Goal: Transaction & Acquisition: Book appointment/travel/reservation

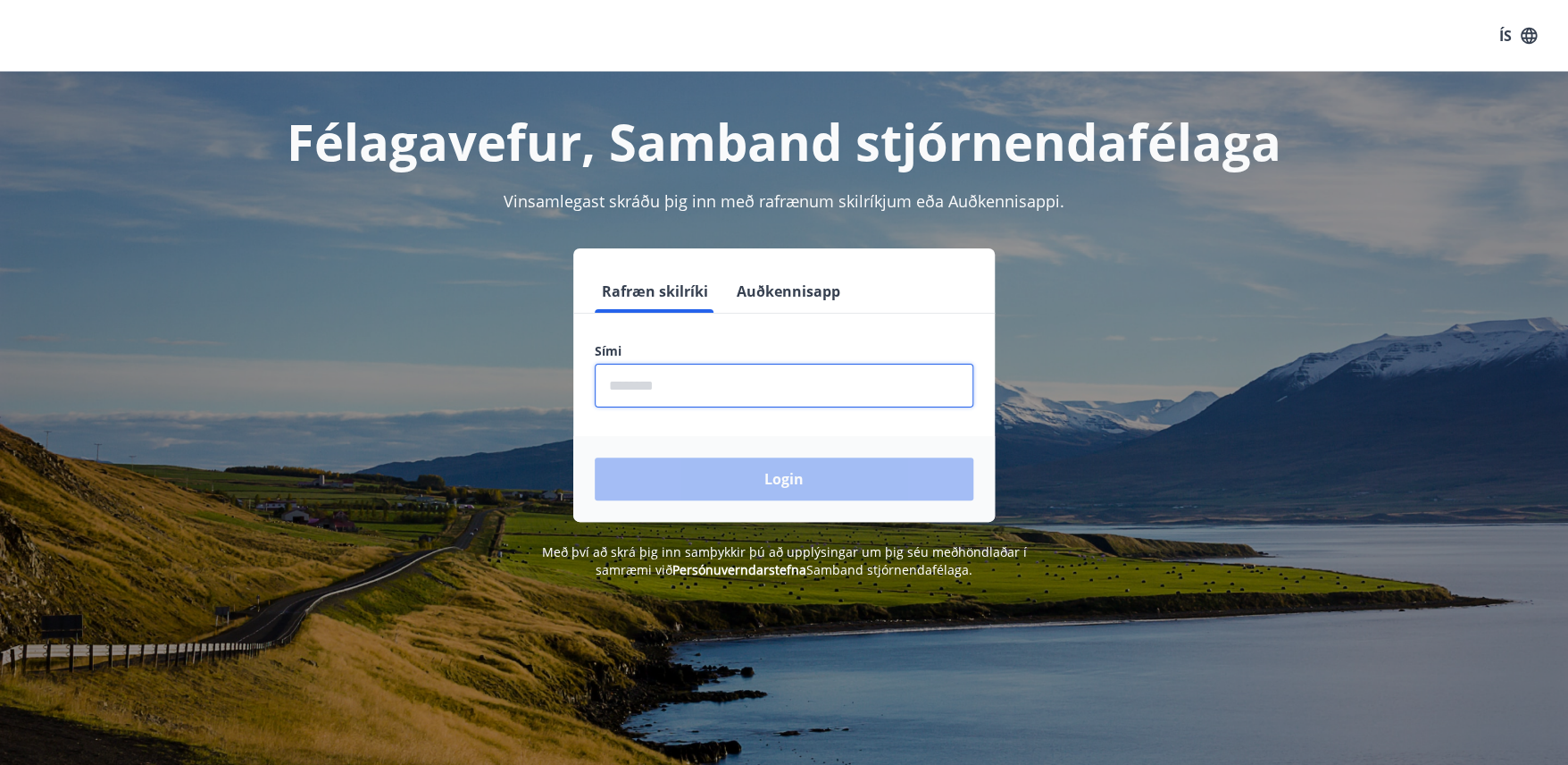
click at [679, 387] on input "phone" at bounding box center [784, 385] width 378 height 44
type input "********"
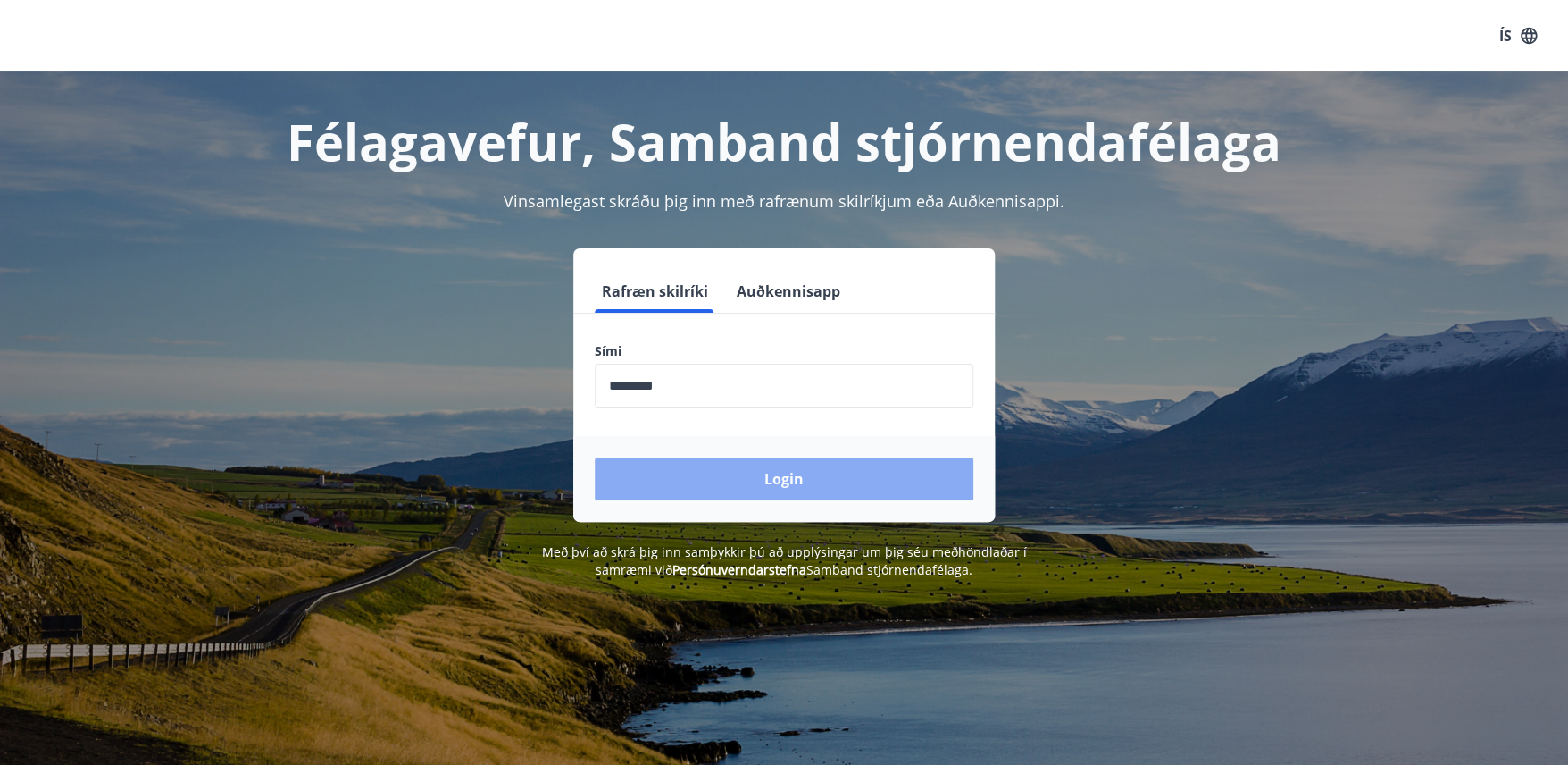
click at [755, 476] on button "Login" at bounding box center [784, 478] width 378 height 43
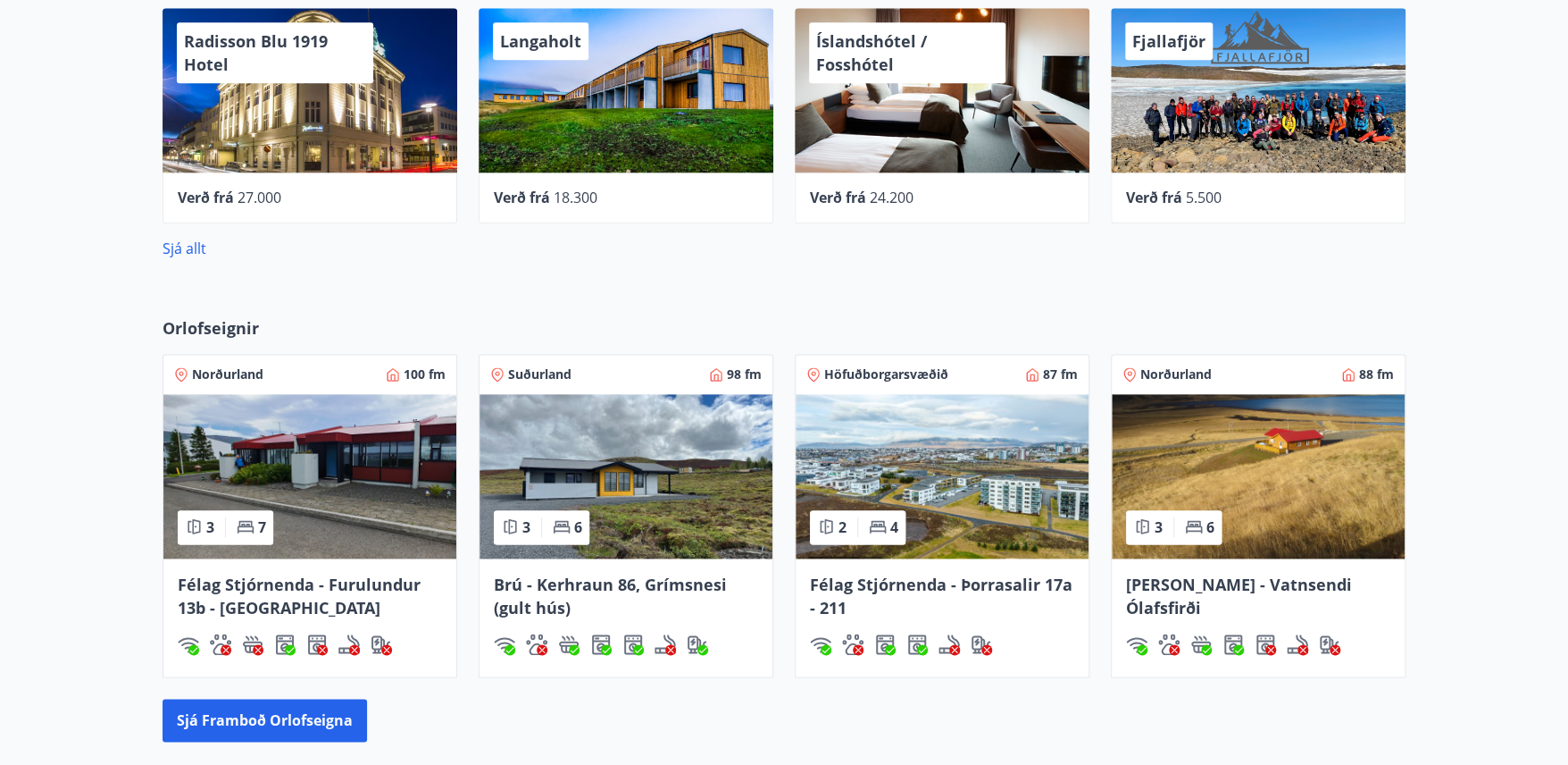
scroll to position [1152, 0]
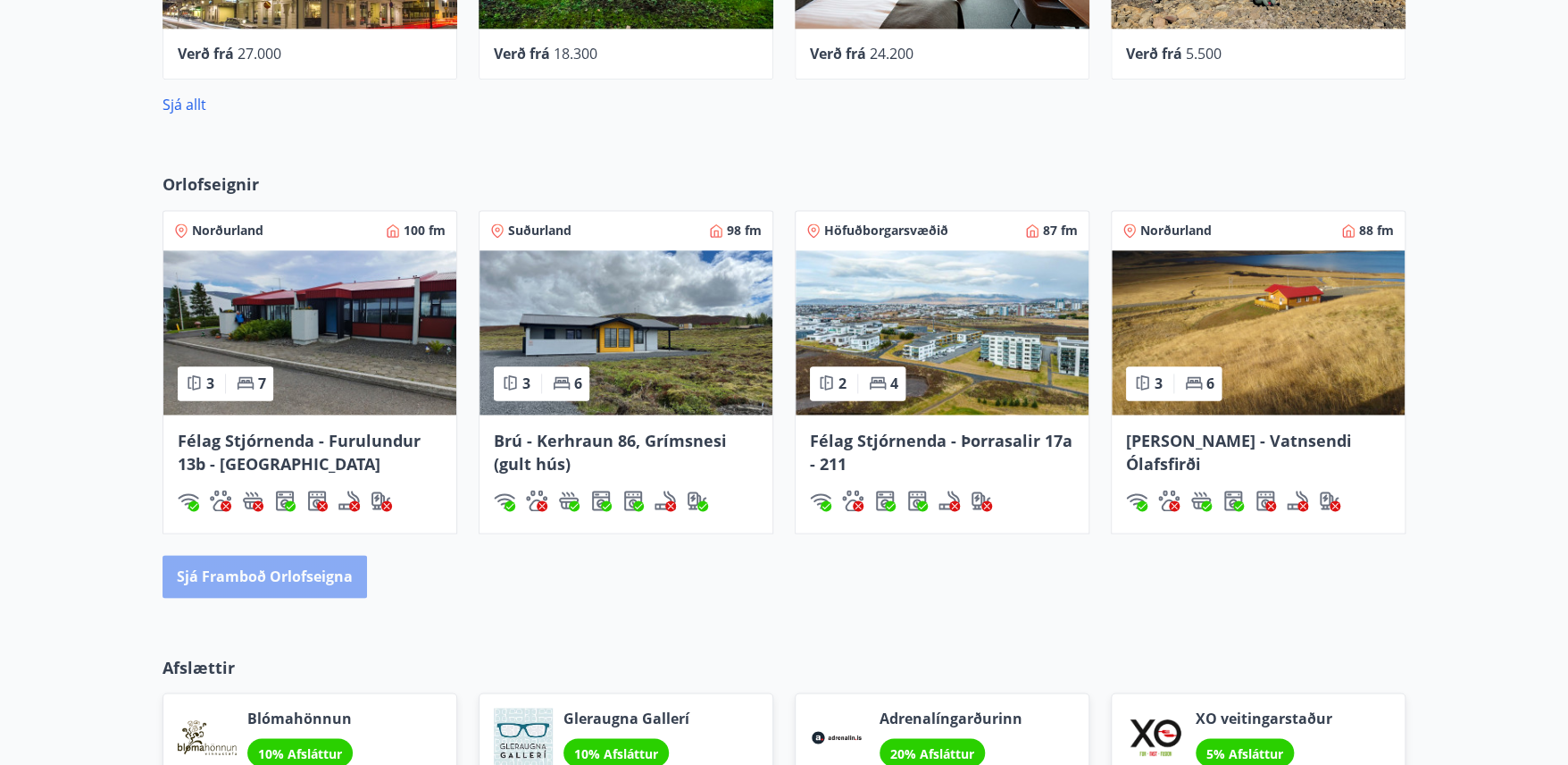
click at [262, 571] on button "Sjá framboð orlofseigna" at bounding box center [265, 576] width 204 height 43
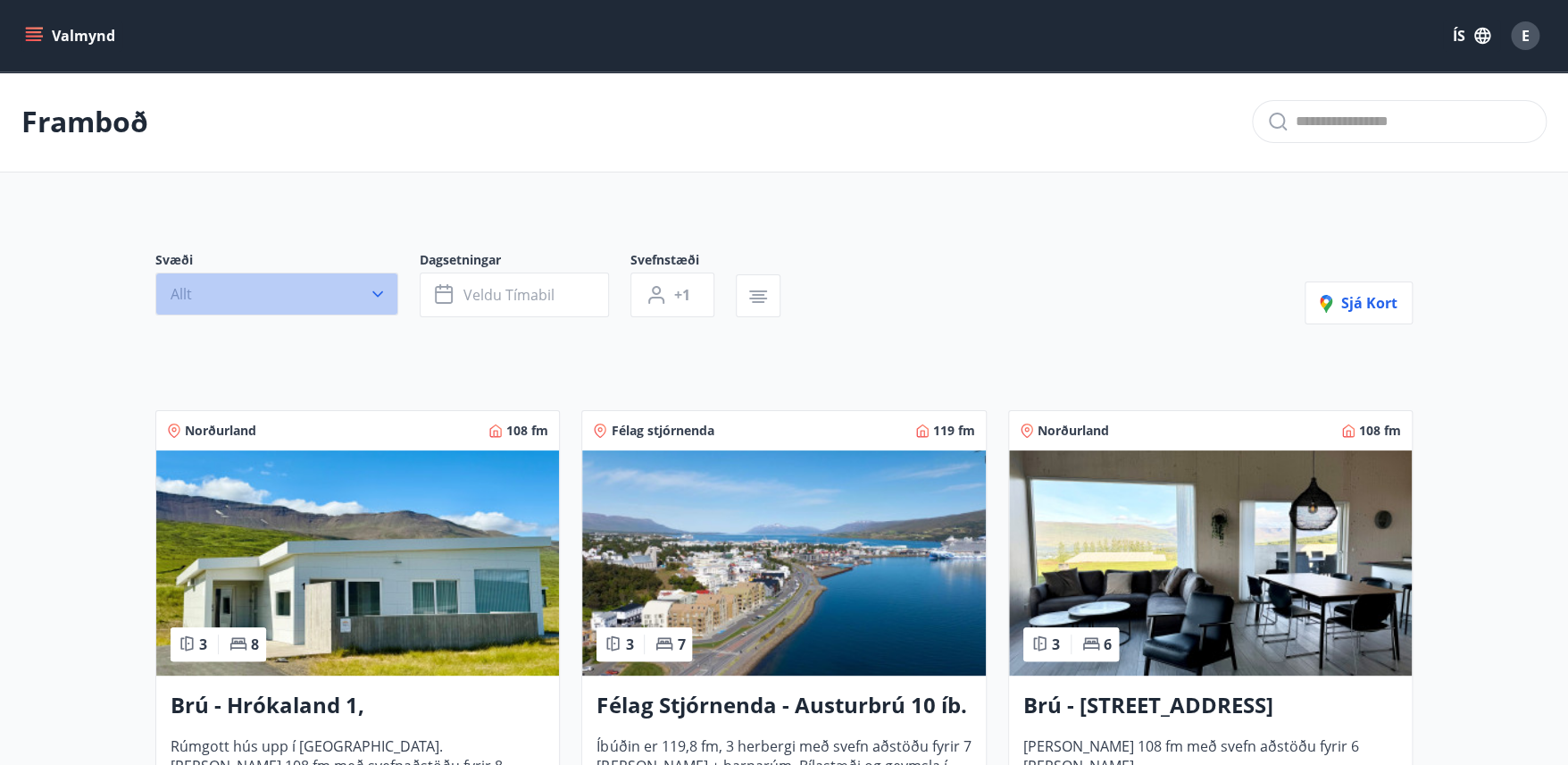
click at [377, 299] on icon "button" at bounding box center [377, 293] width 18 height 18
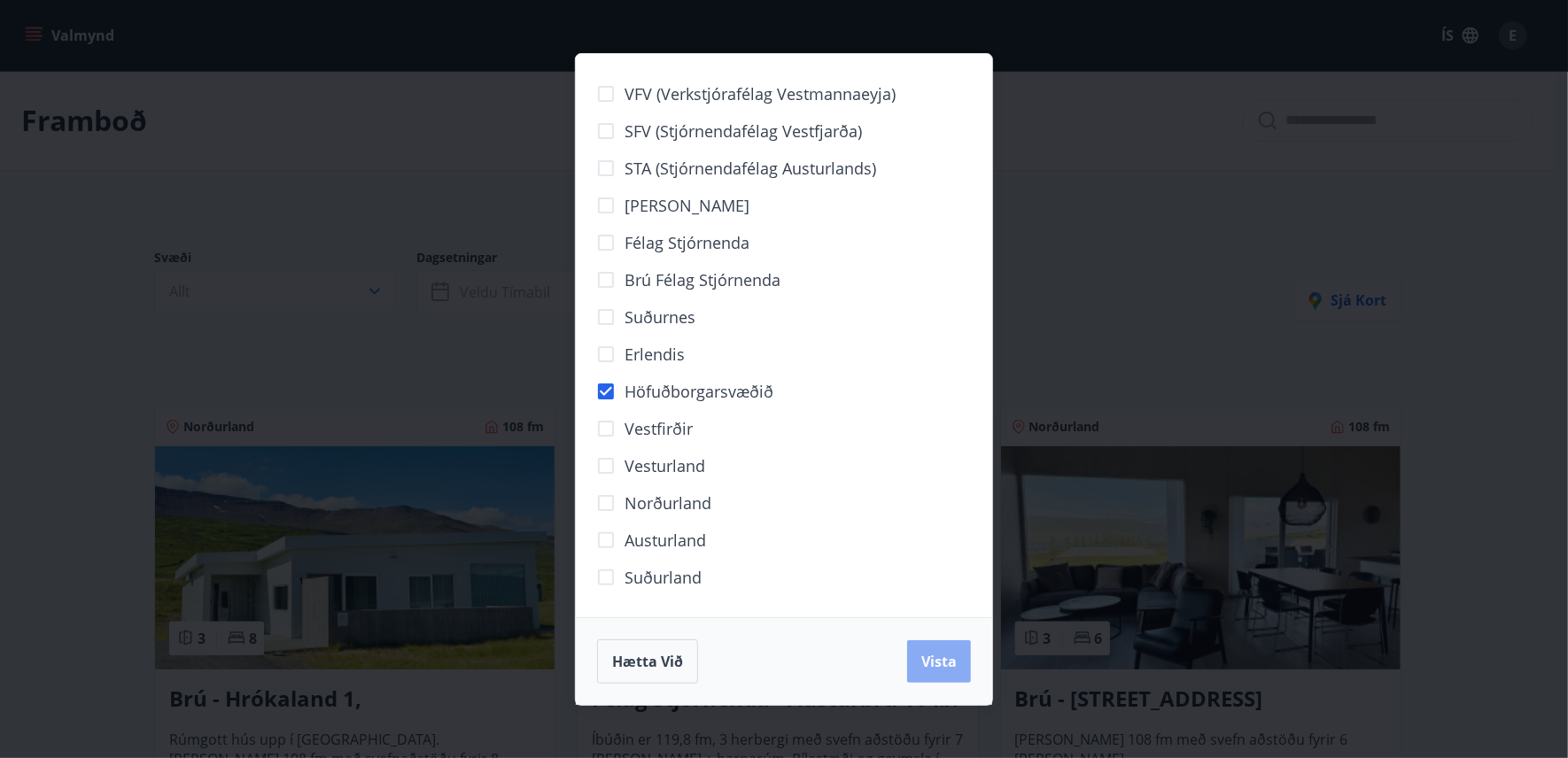
click at [927, 652] on span "Vista" at bounding box center [939, 661] width 35 height 19
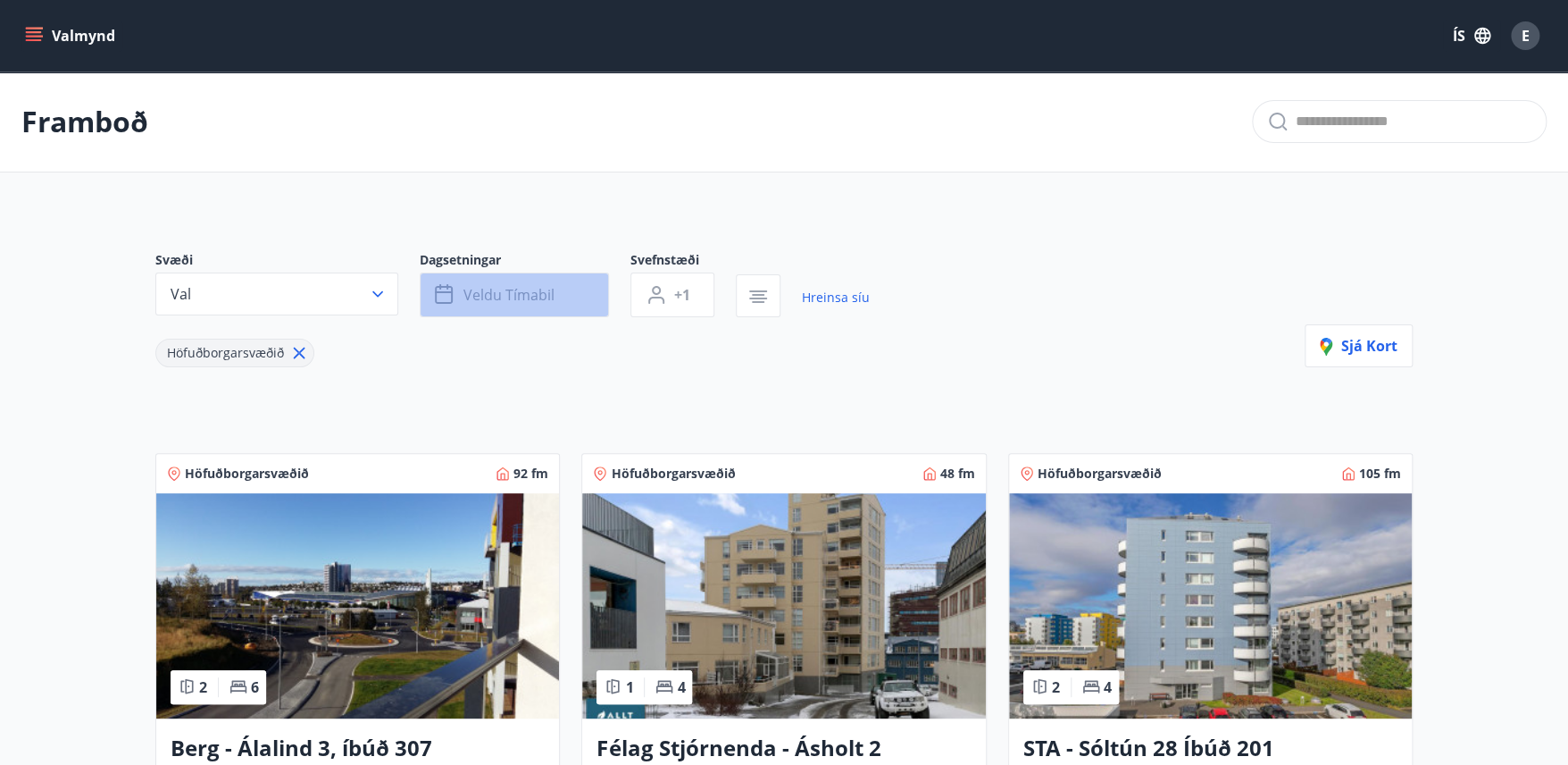
click at [463, 289] on span "Veldu tímabil" at bounding box center [508, 294] width 91 height 20
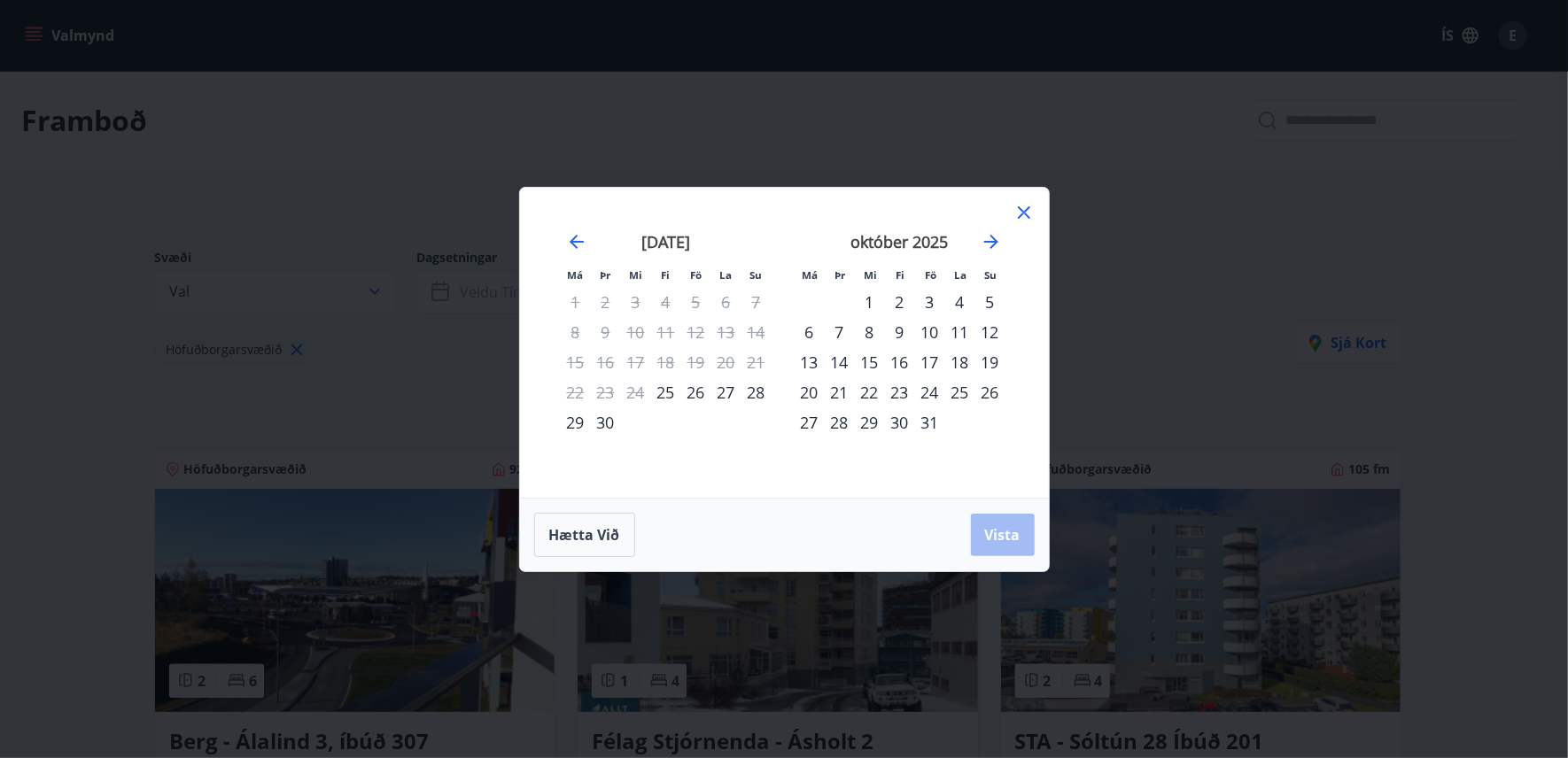
click at [564, 416] on div "29" at bounding box center [576, 422] width 30 height 30
click at [930, 300] on div "3" at bounding box center [929, 302] width 30 height 30
click at [1004, 531] on span "Vista" at bounding box center [1003, 534] width 35 height 19
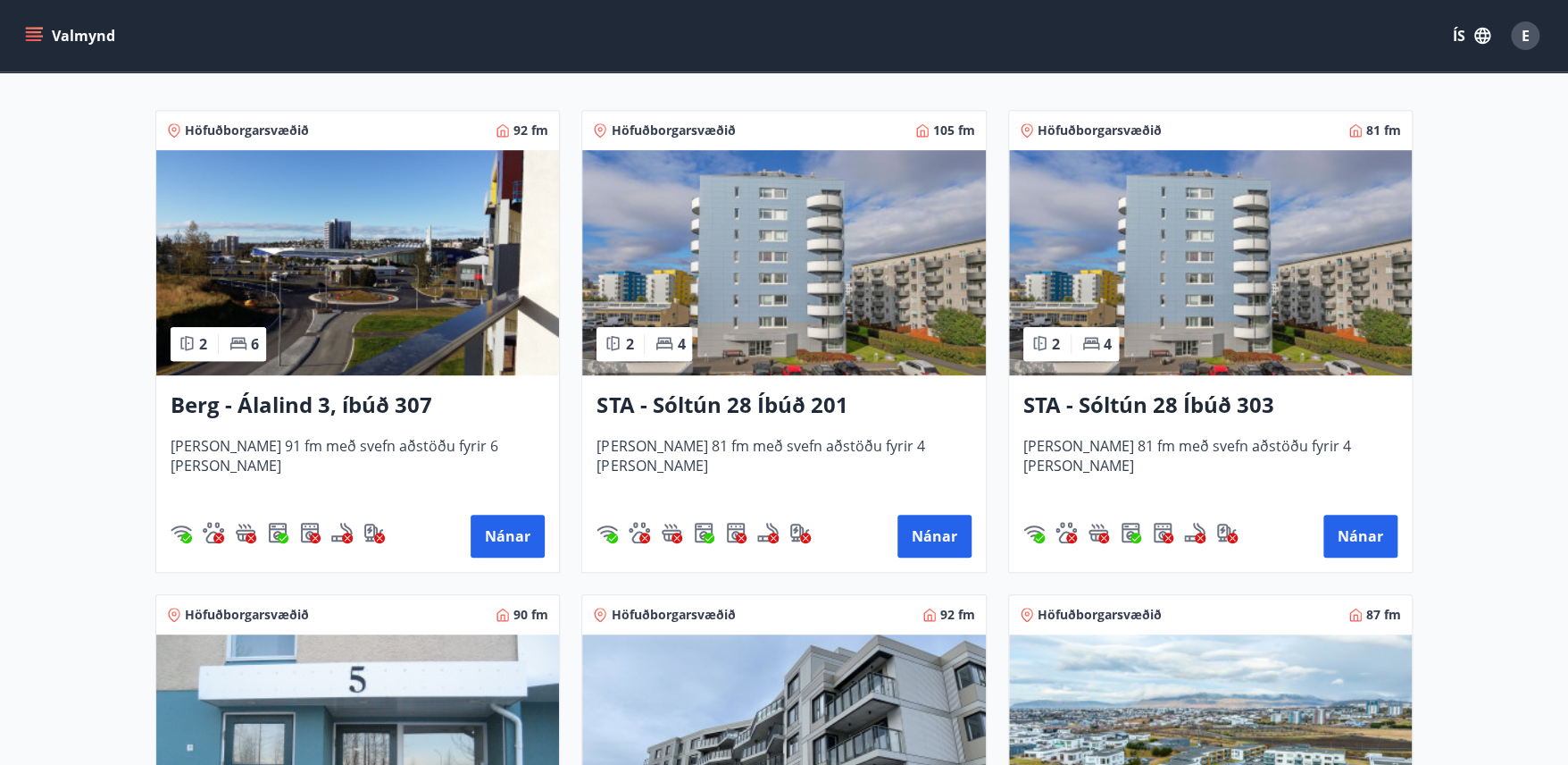
scroll to position [341, 0]
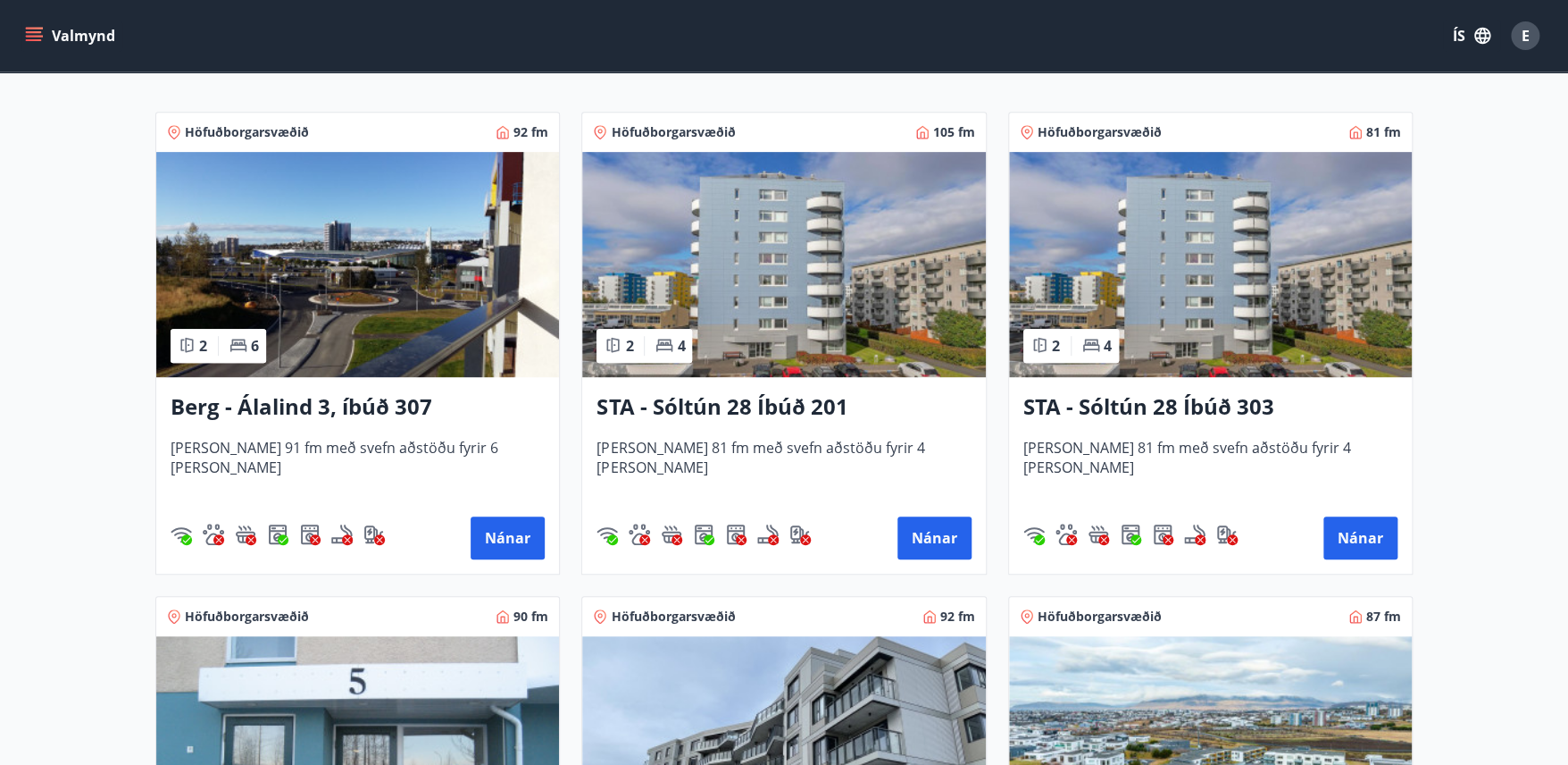
click at [833, 278] on img at bounding box center [784, 264] width 403 height 225
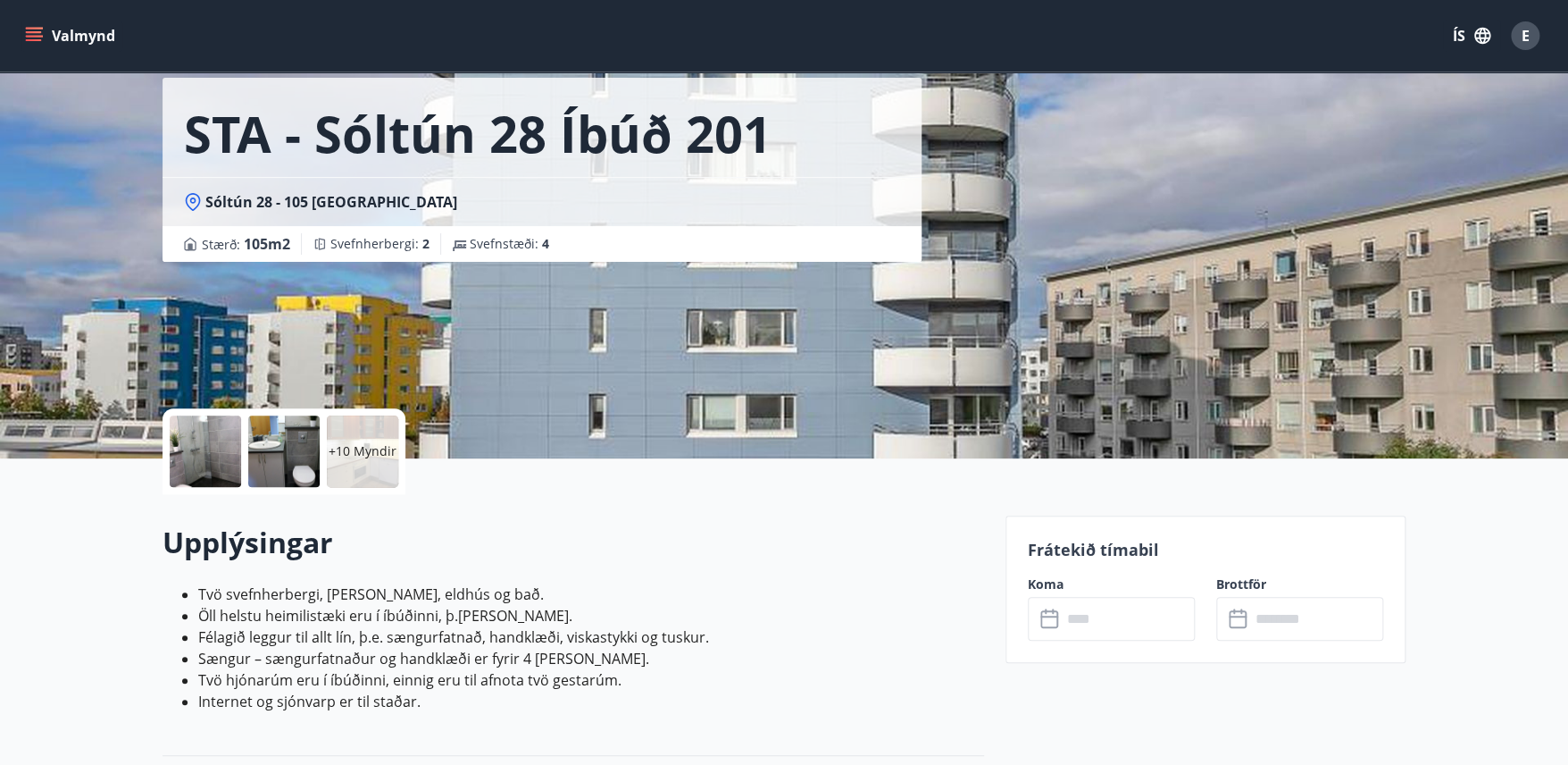
scroll to position [78, 0]
click at [1049, 622] on icon at bounding box center [1050, 619] width 22 height 22
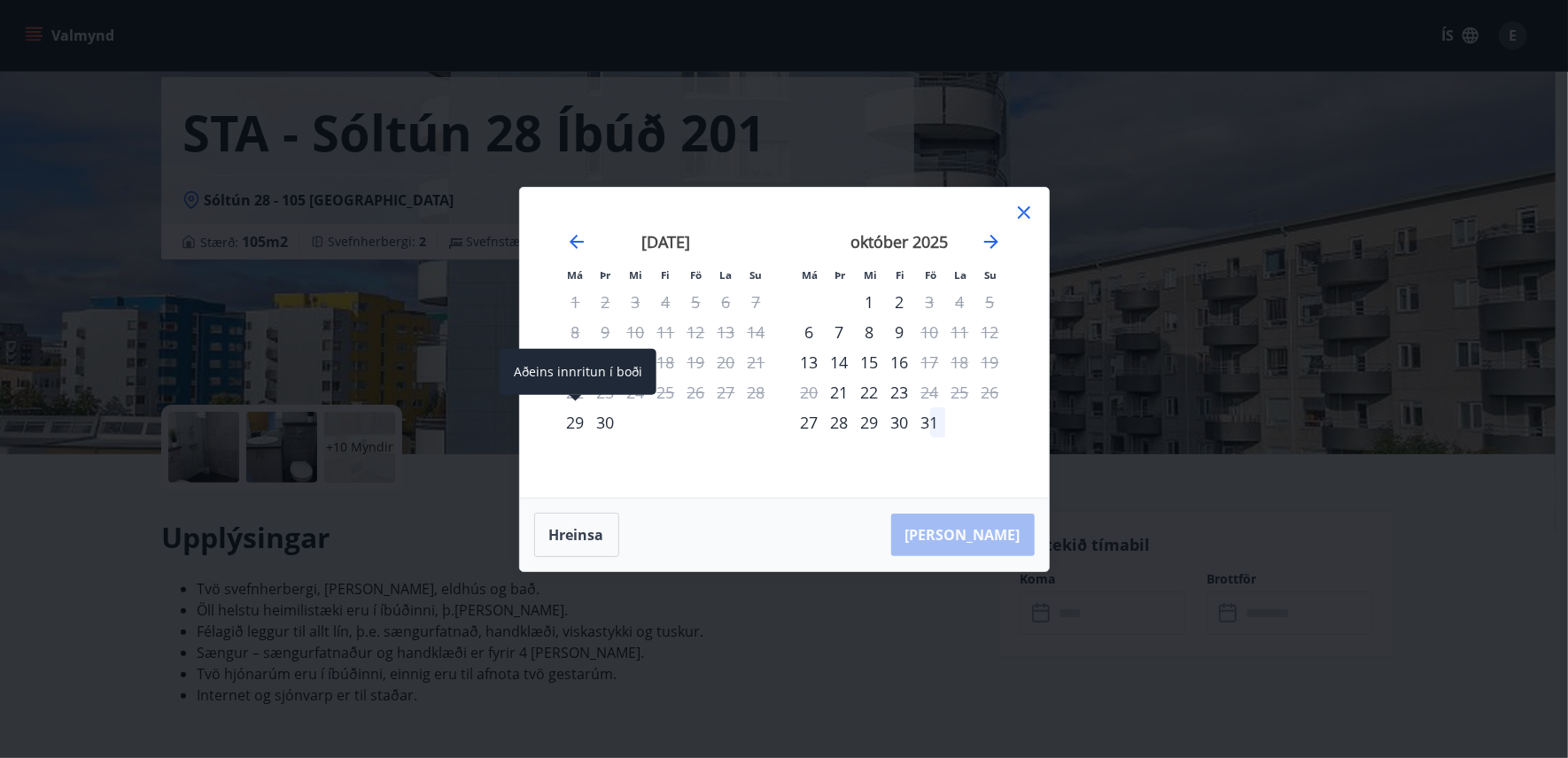
click at [569, 419] on div "29" at bounding box center [576, 422] width 30 height 30
click at [897, 297] on div "2" at bounding box center [900, 302] width 30 height 30
click at [971, 531] on div "[PERSON_NAME]" at bounding box center [784, 534] width 529 height 72
click at [574, 430] on div "29" at bounding box center [576, 422] width 30 height 30
click at [1015, 205] on icon at bounding box center [1023, 212] width 21 height 21
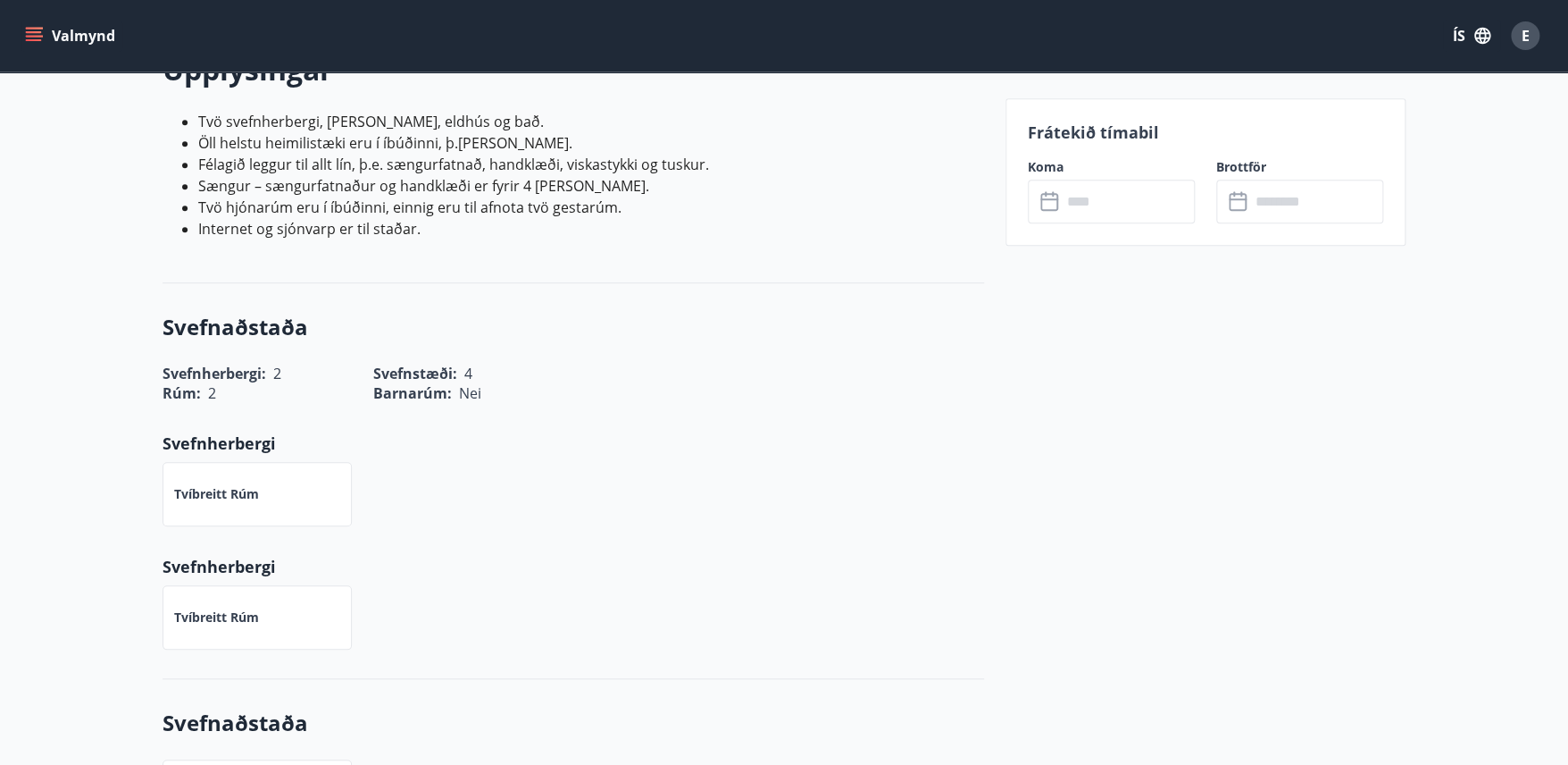
scroll to position [0, 0]
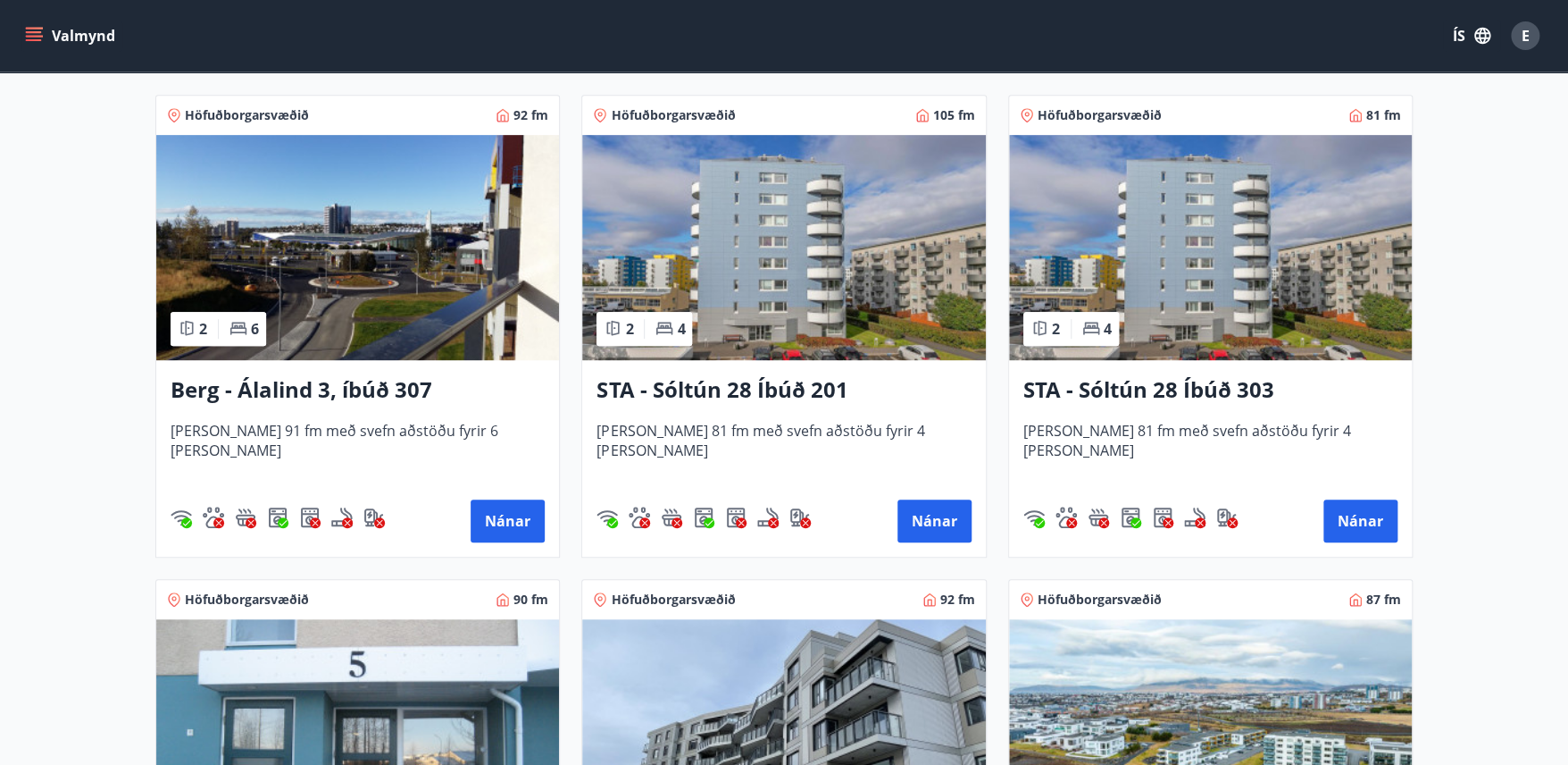
scroll to position [357, 0]
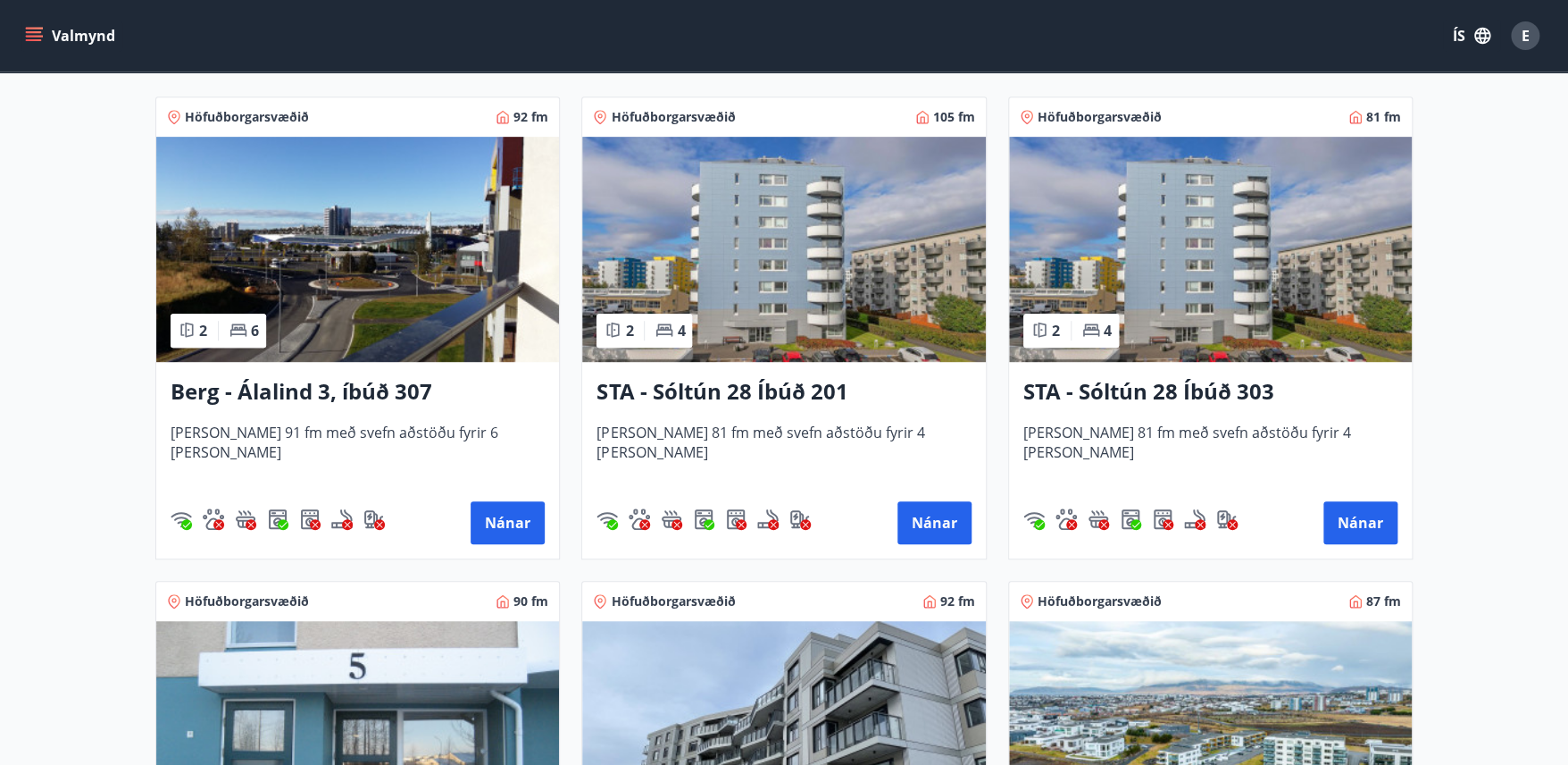
click at [1123, 390] on h3 "STA - Sóltún 28 Íbúð 303" at bounding box center [1210, 392] width 374 height 32
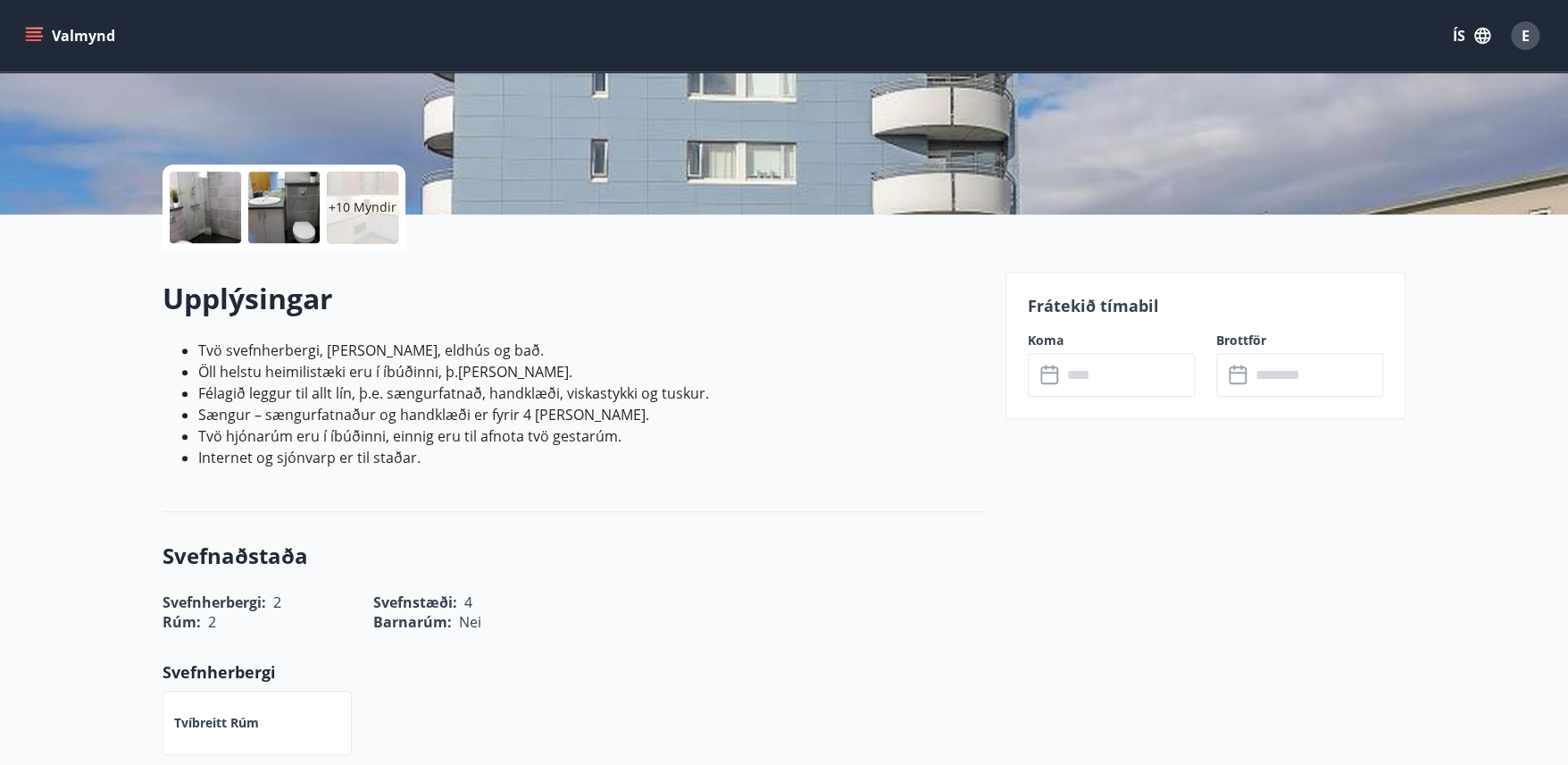
scroll to position [327, 0]
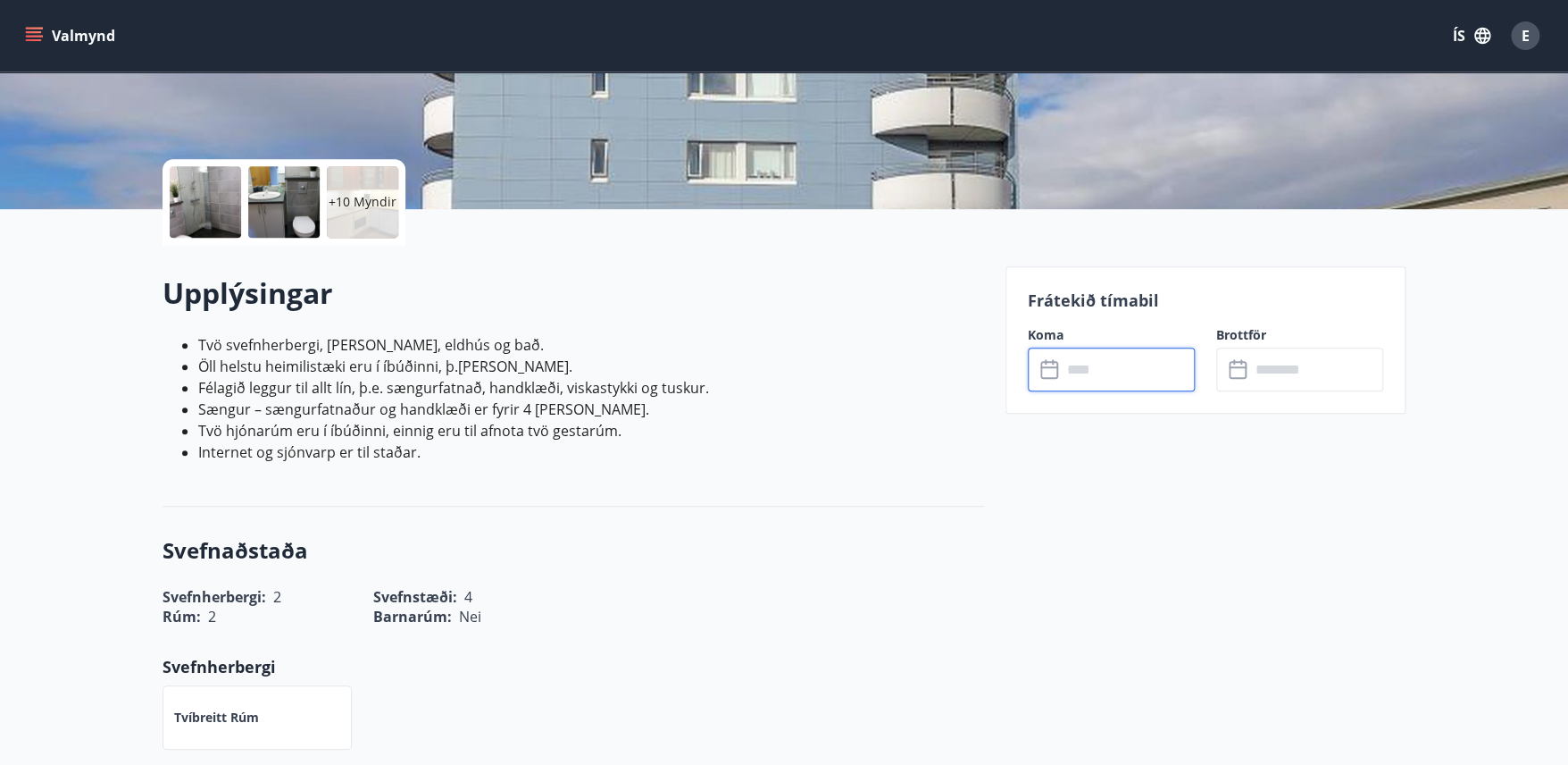
click at [1066, 369] on input "text" at bounding box center [1128, 369] width 133 height 44
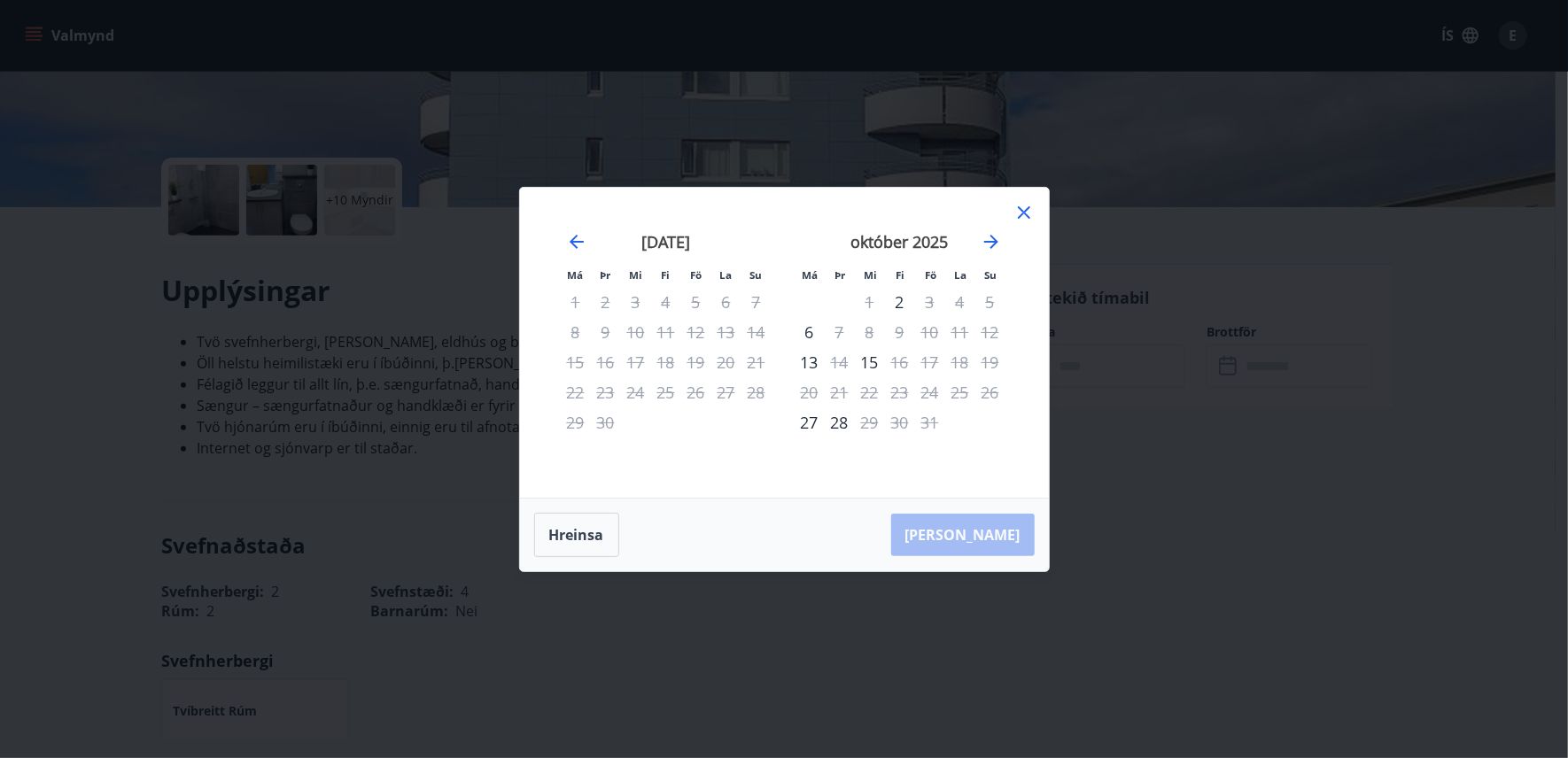
click at [976, 537] on div "[PERSON_NAME]" at bounding box center [784, 534] width 529 height 72
click at [1019, 209] on icon at bounding box center [1023, 212] width 12 height 12
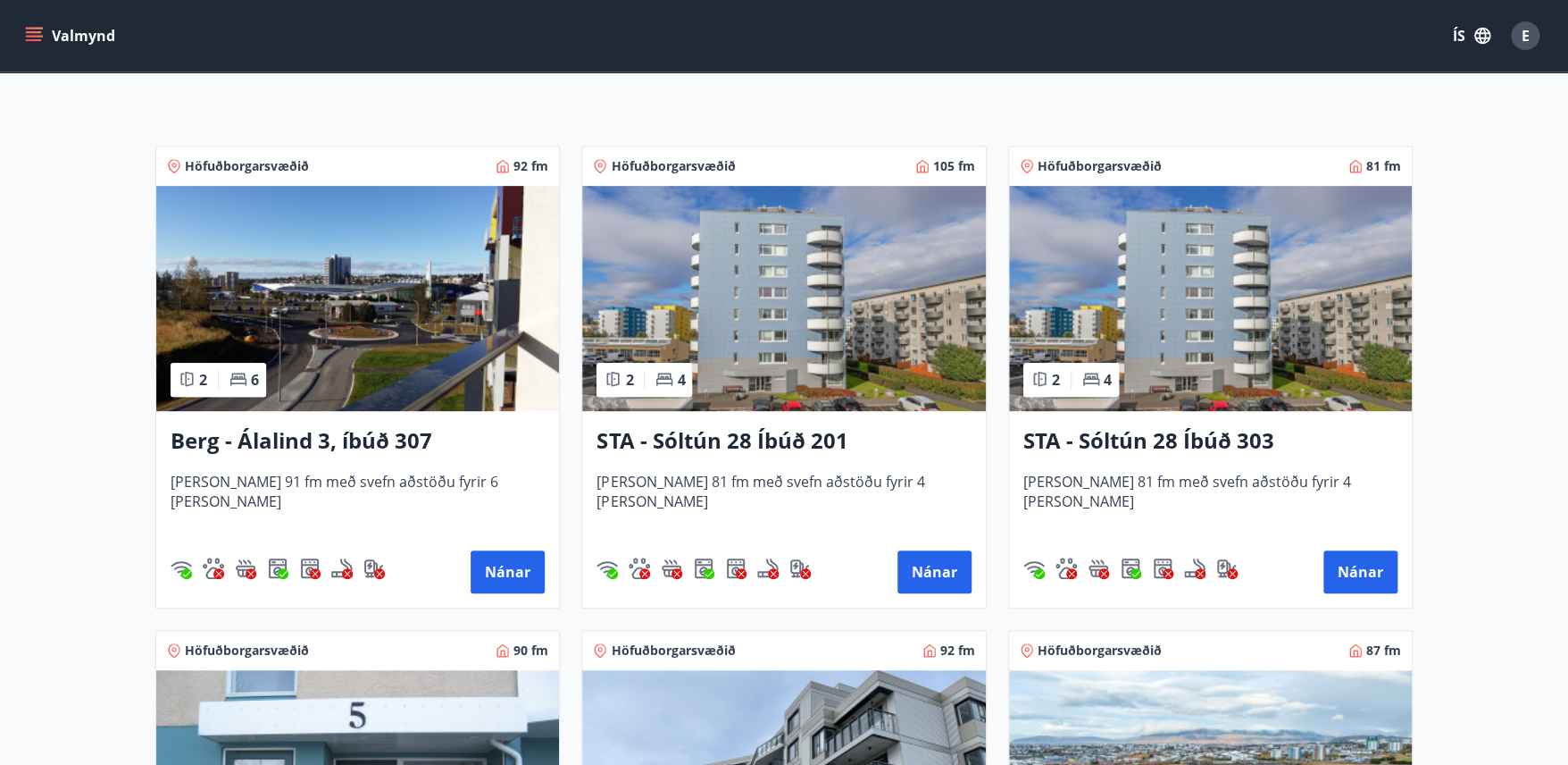
scroll to position [315, 0]
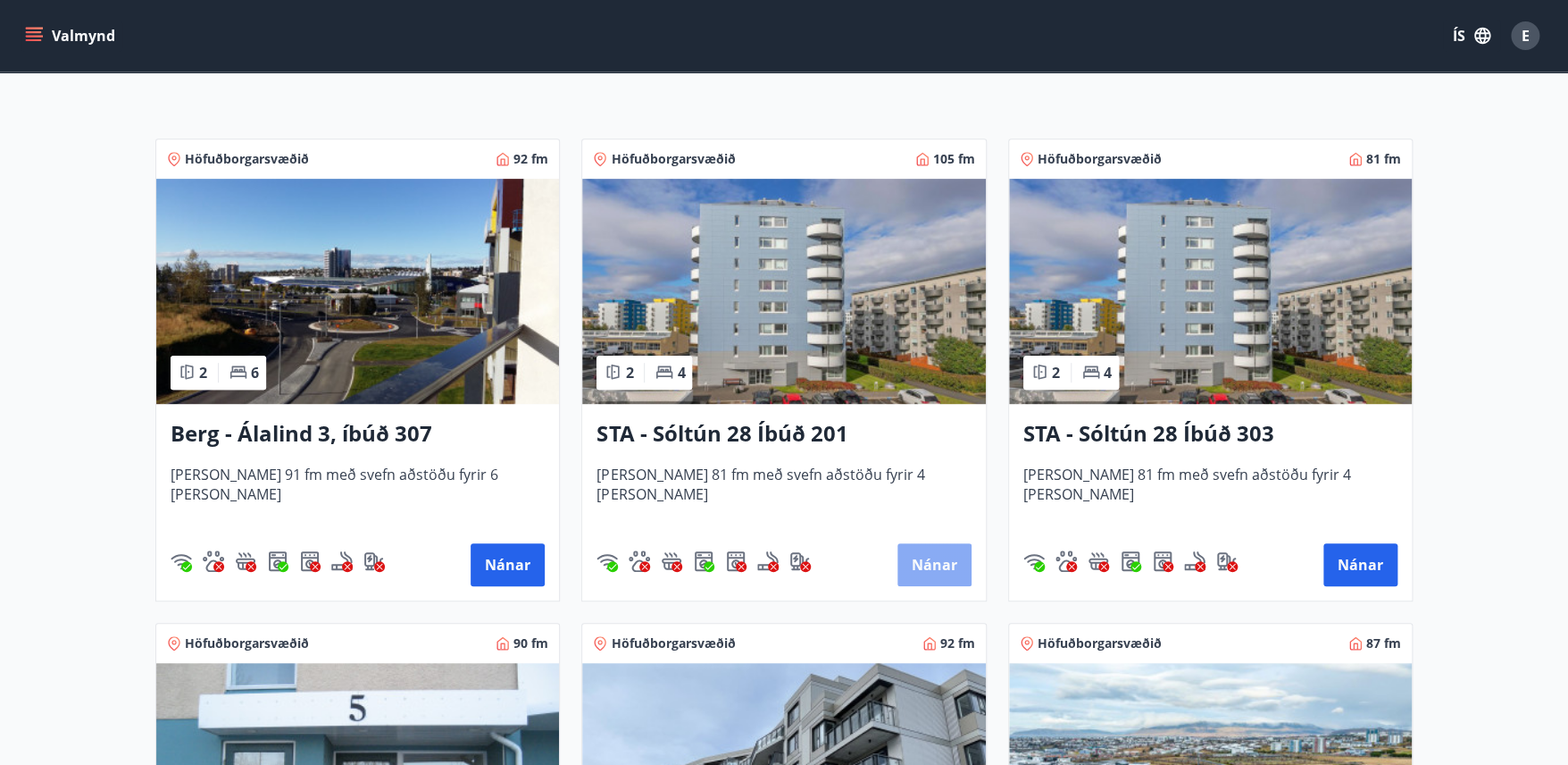
click at [934, 557] on button "Nánar" at bounding box center [934, 565] width 74 height 43
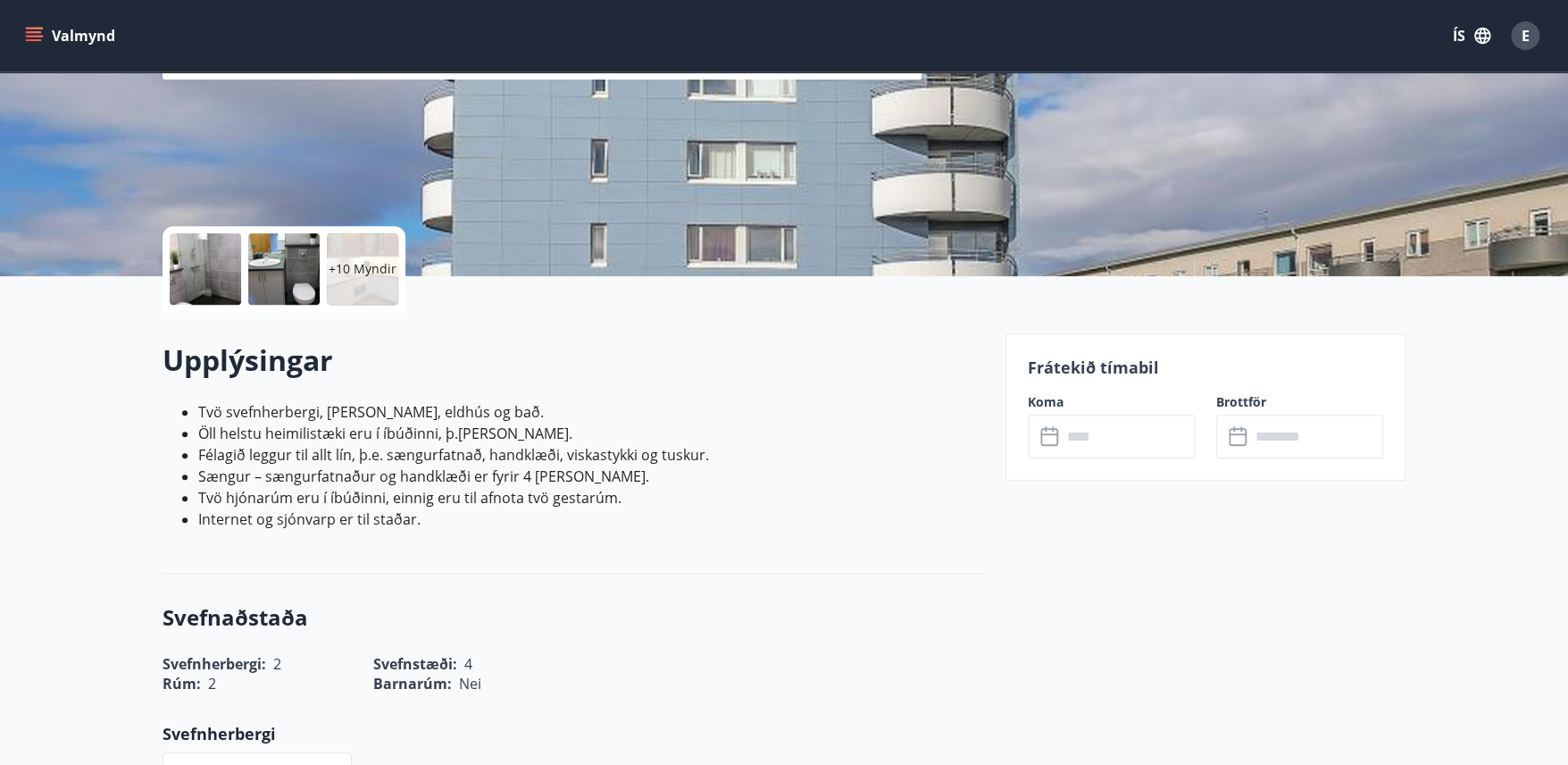
scroll to position [265, 0]
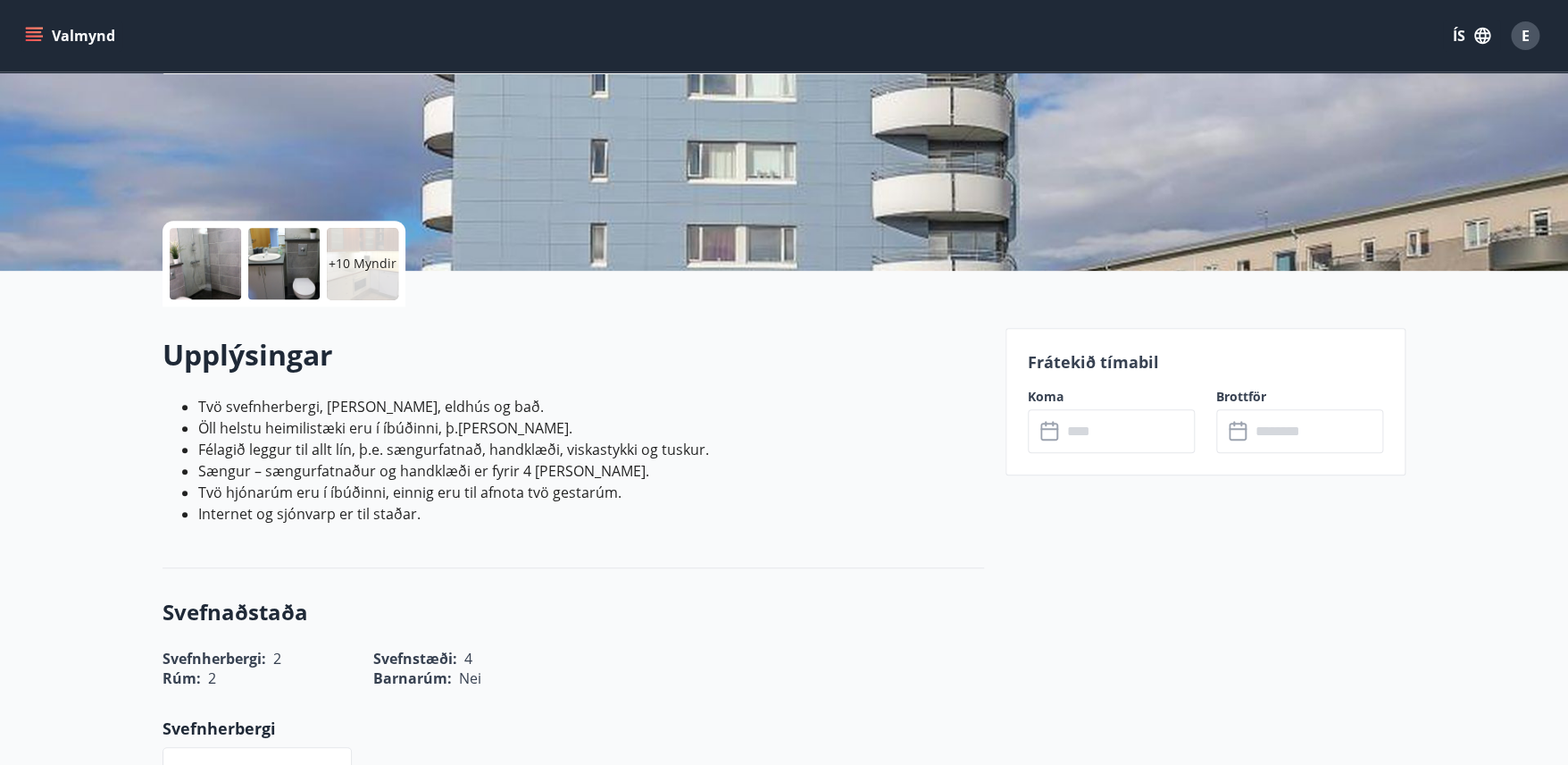
click at [1051, 437] on icon at bounding box center [1048, 431] width 18 height 18
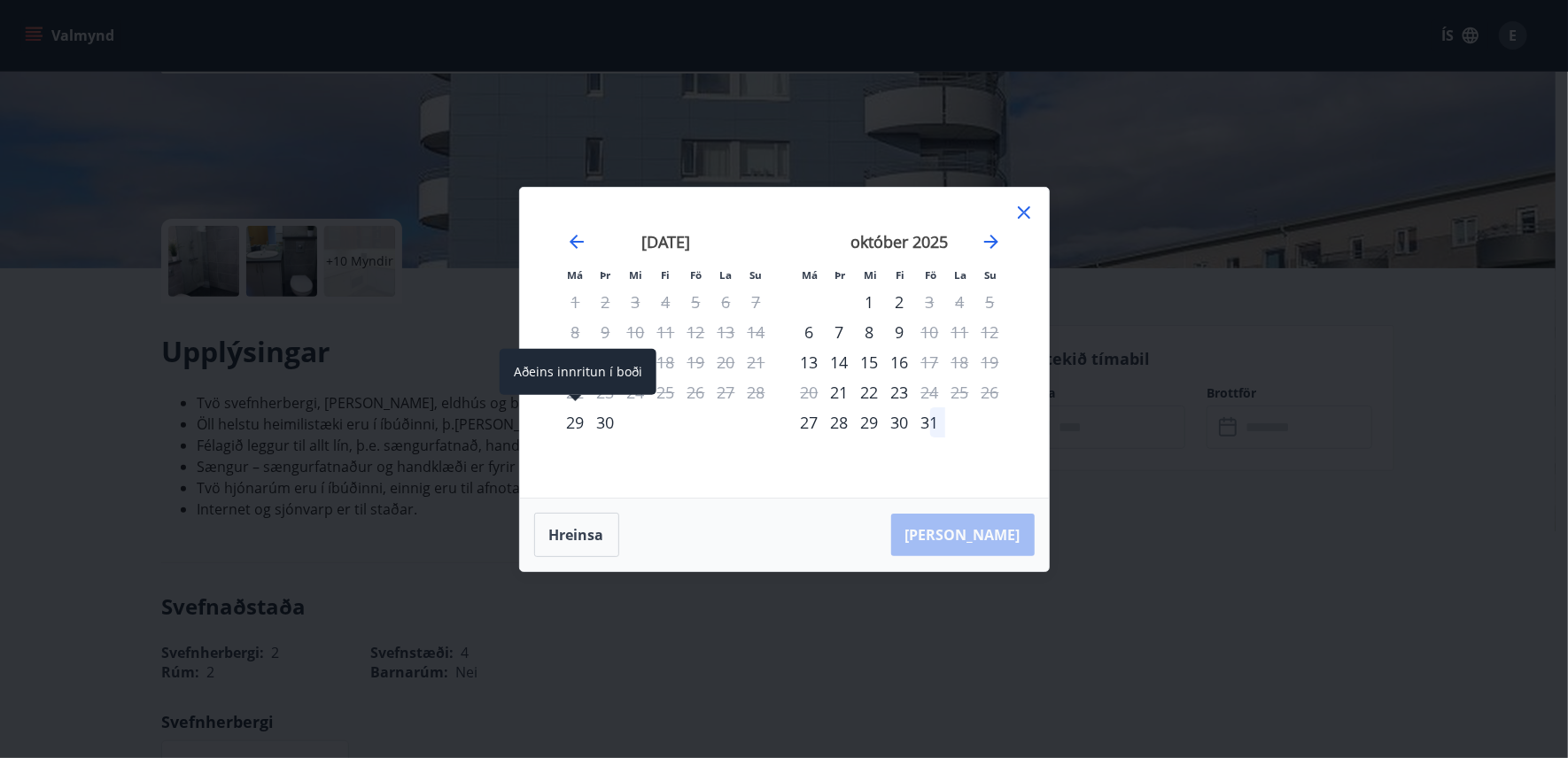
click at [577, 417] on div "29" at bounding box center [576, 422] width 30 height 30
click at [1024, 206] on icon at bounding box center [1023, 212] width 21 height 21
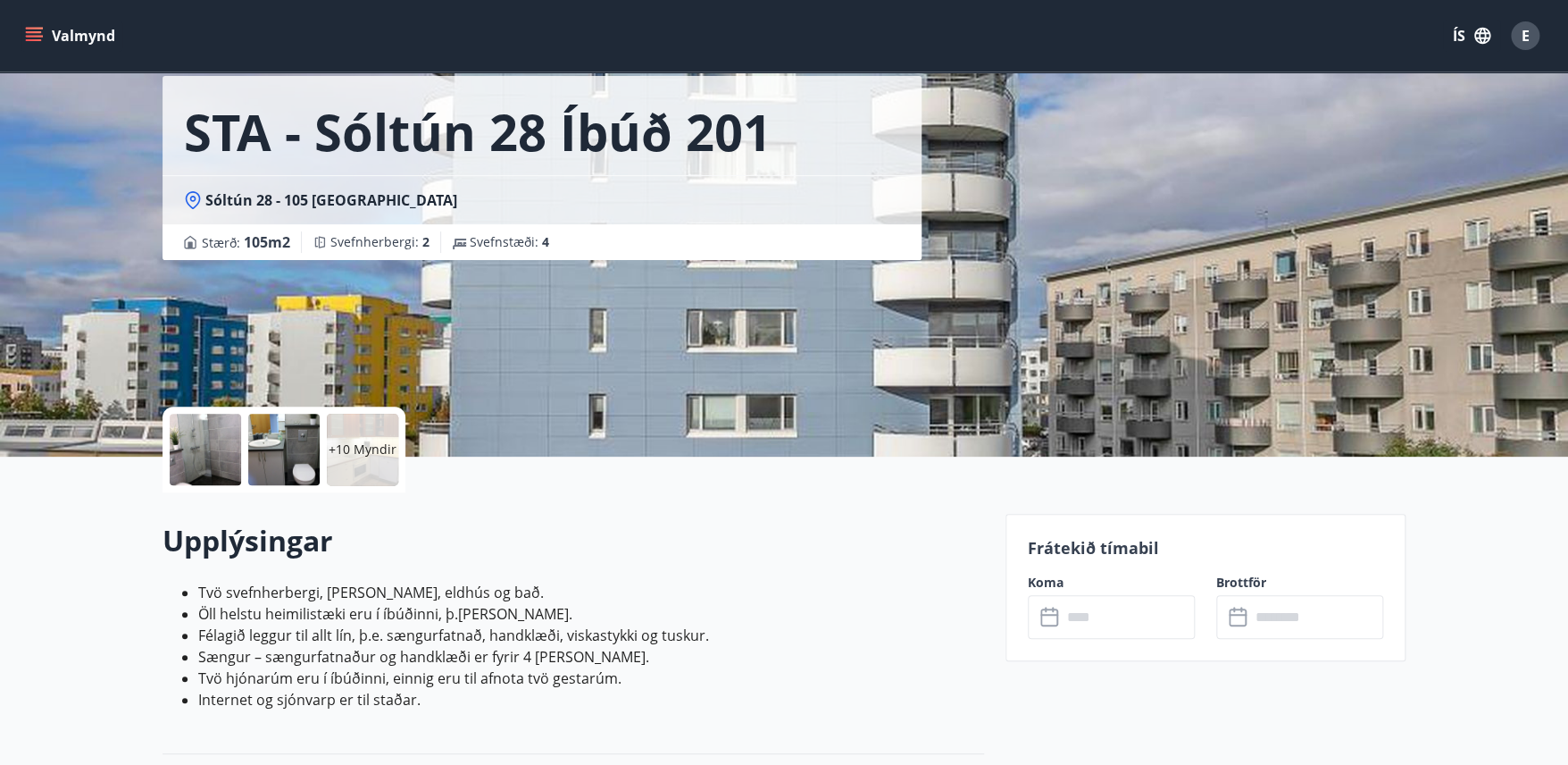
scroll to position [0, 0]
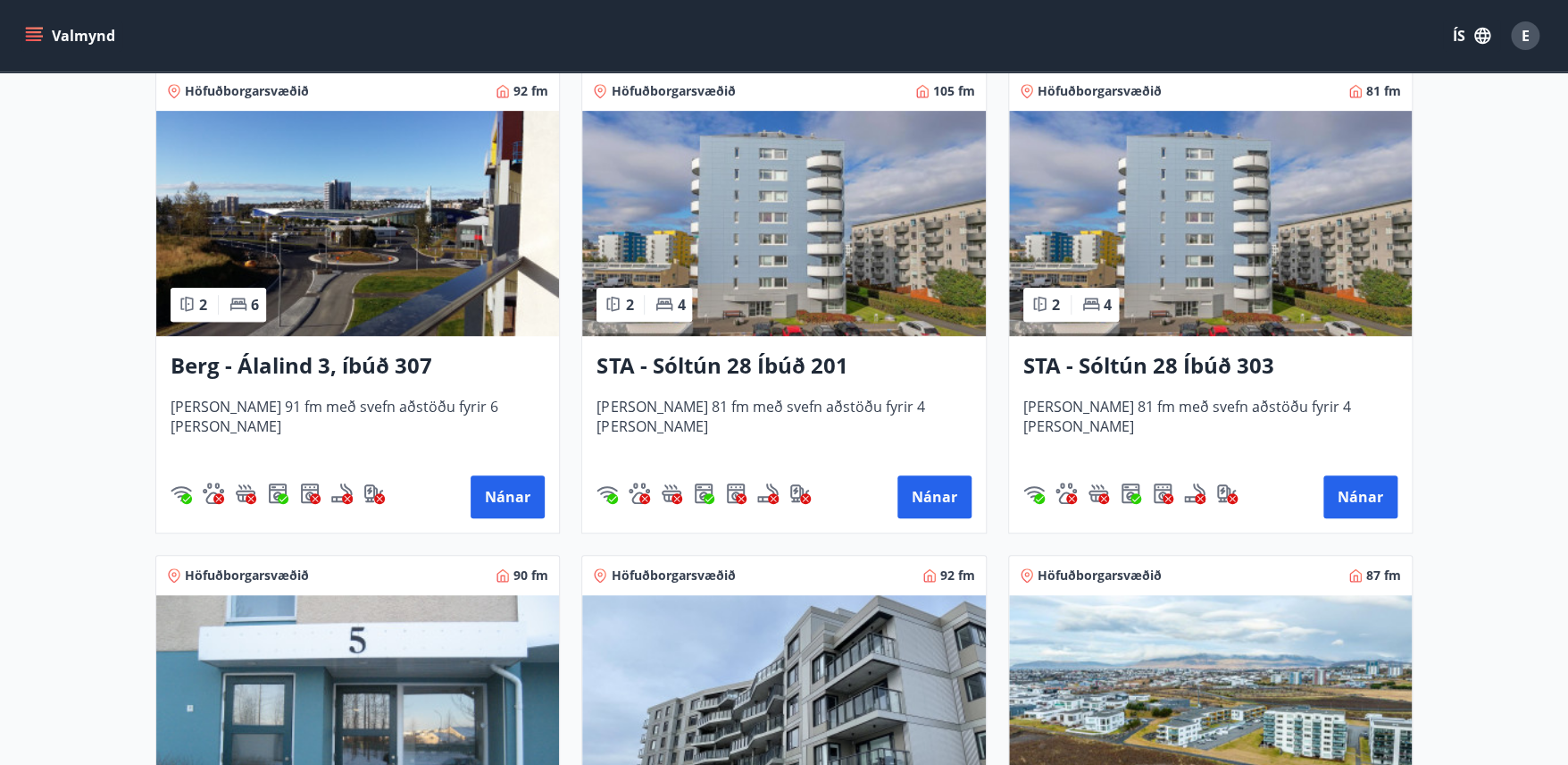
scroll to position [381, 0]
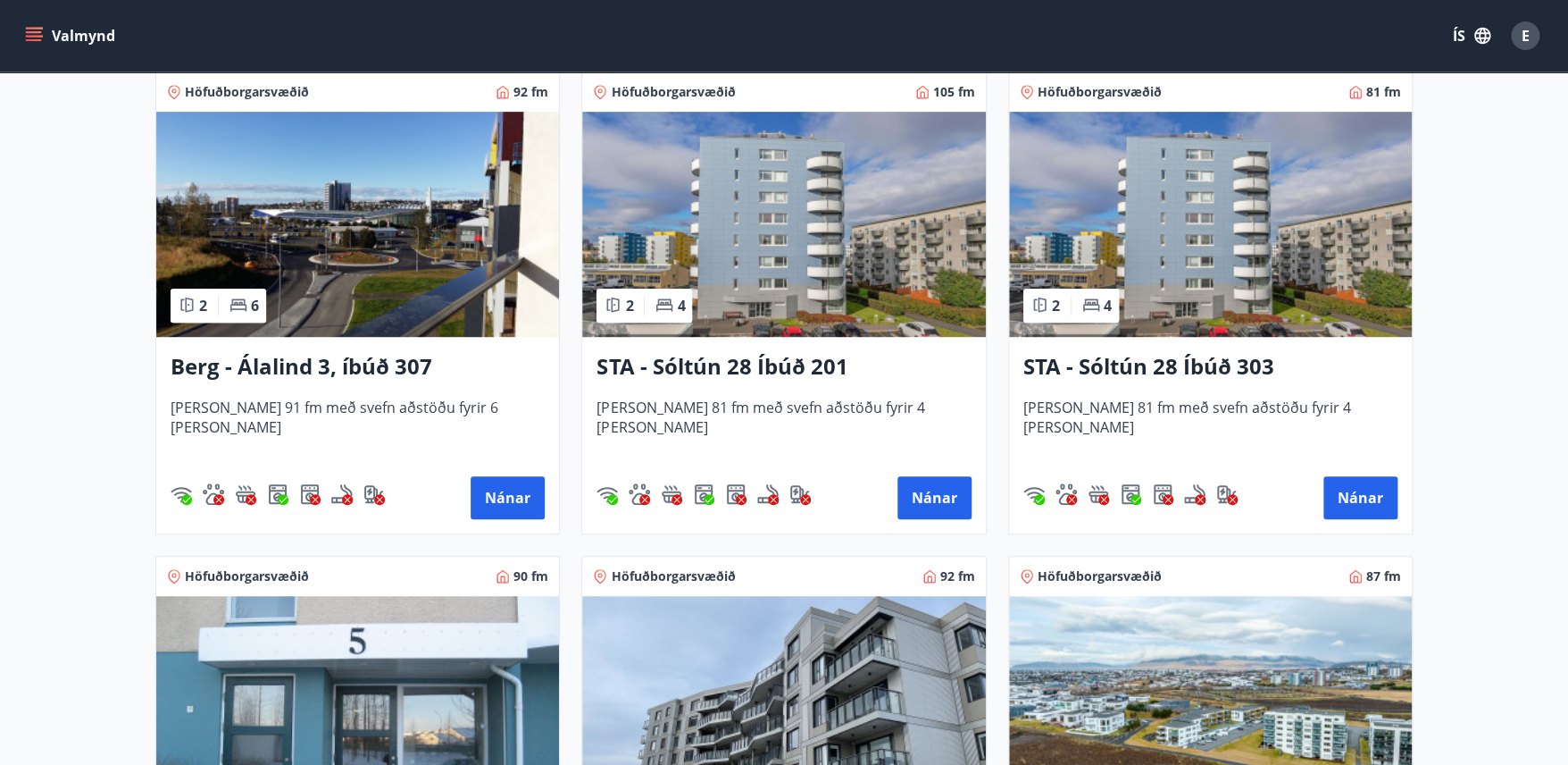
click at [824, 293] on img at bounding box center [784, 224] width 403 height 225
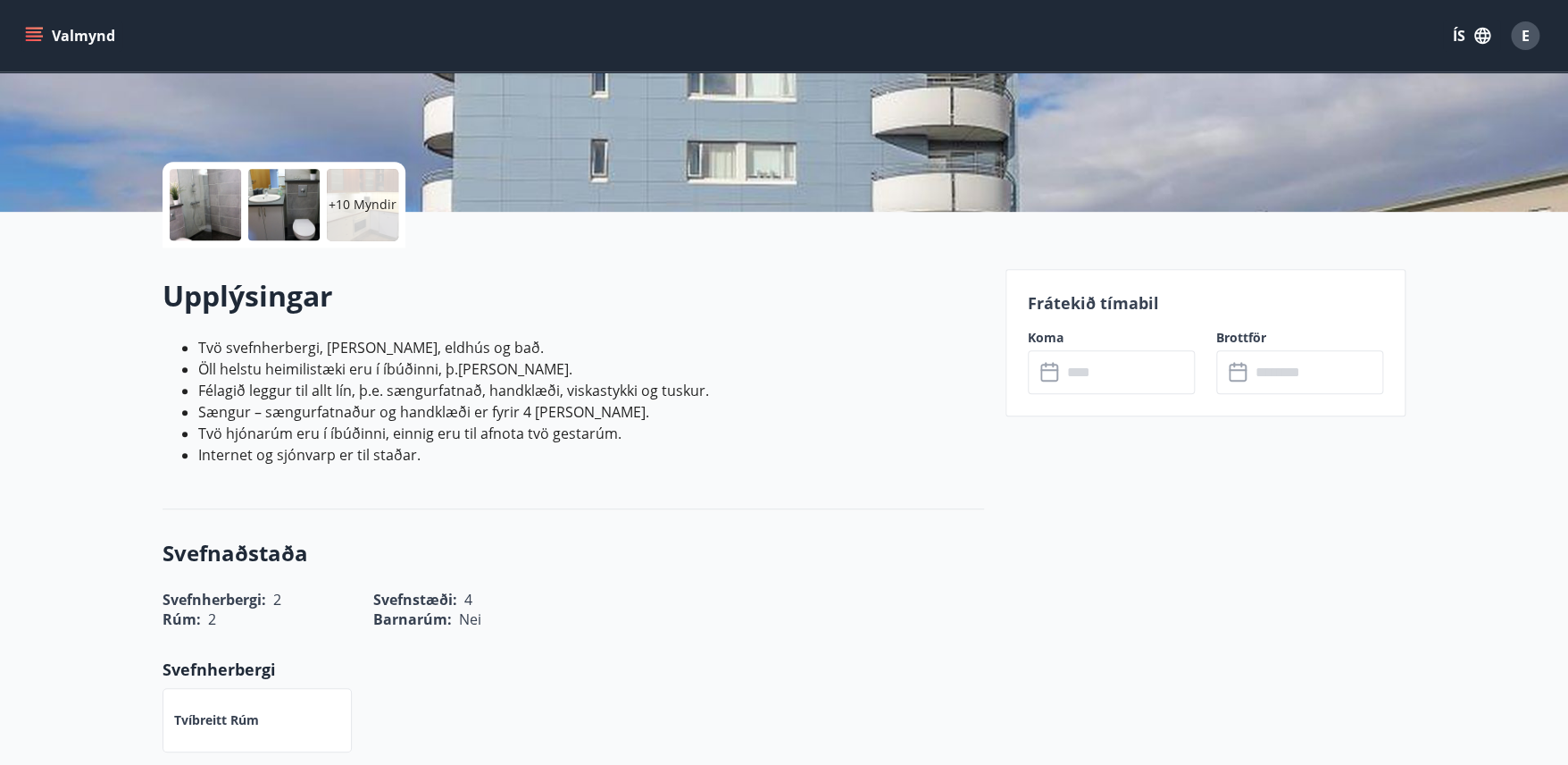
scroll to position [328, 0]
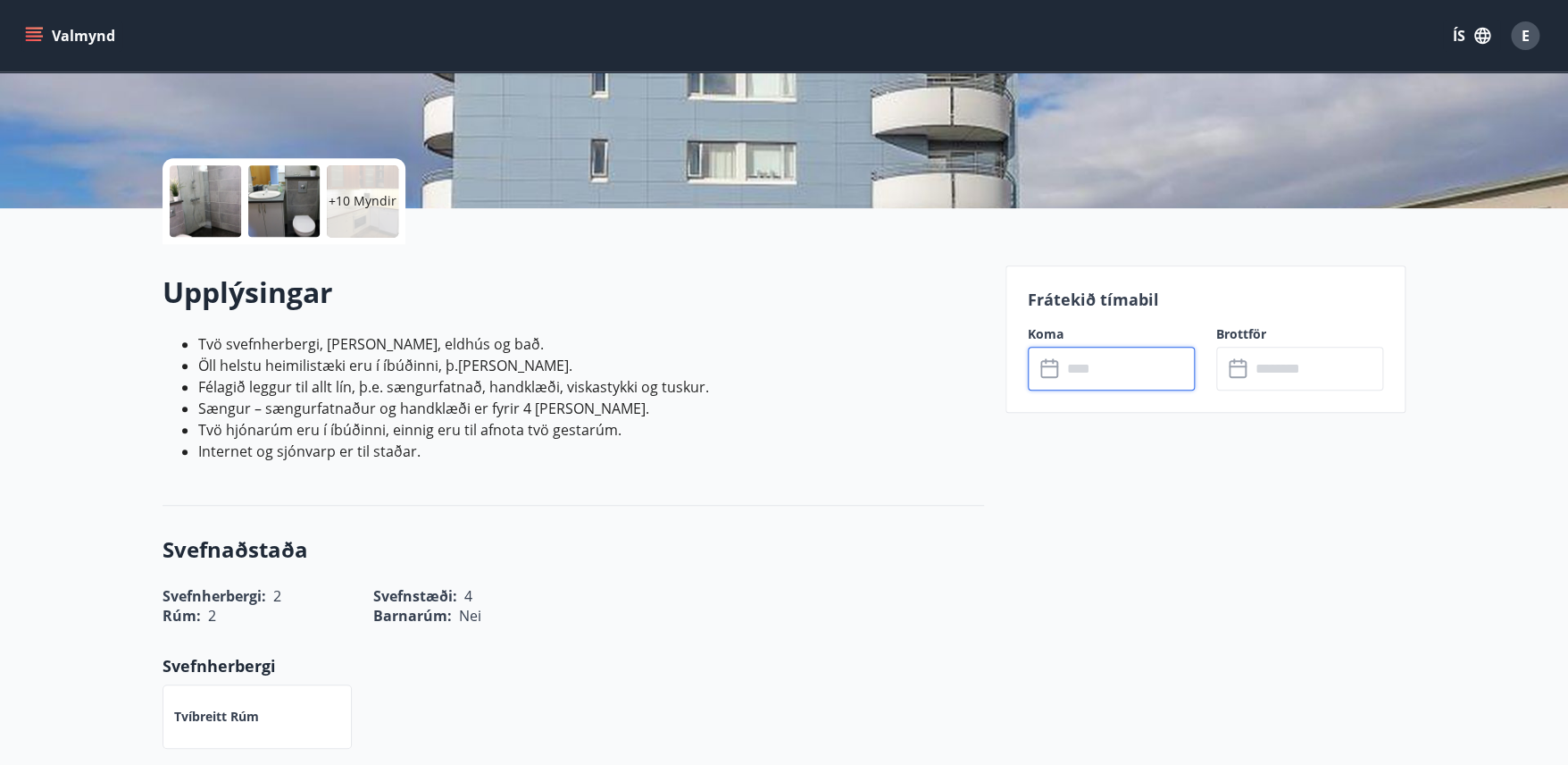
click at [1062, 374] on input "text" at bounding box center [1128, 368] width 133 height 44
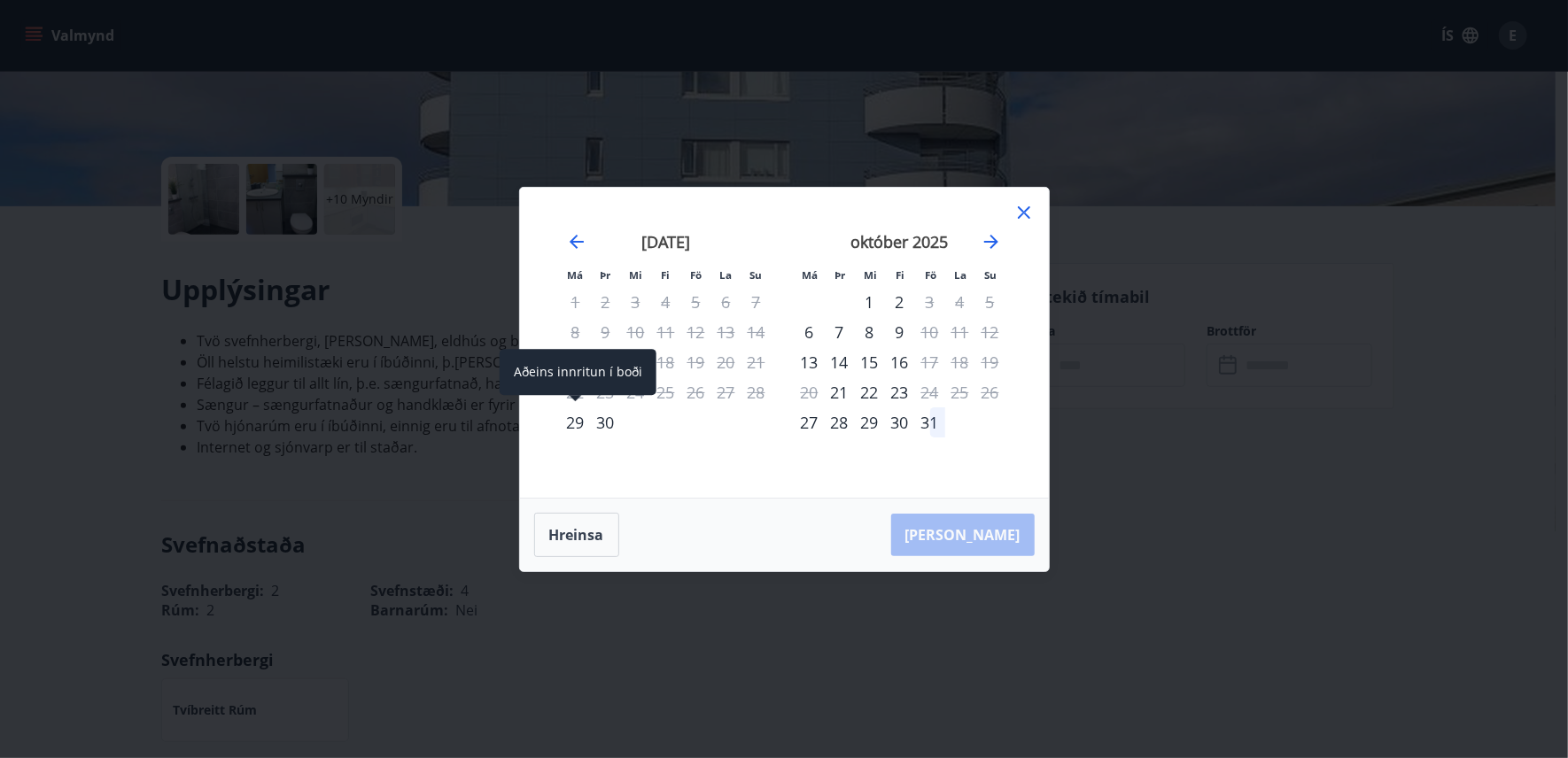
click at [578, 415] on div "29" at bounding box center [576, 422] width 30 height 30
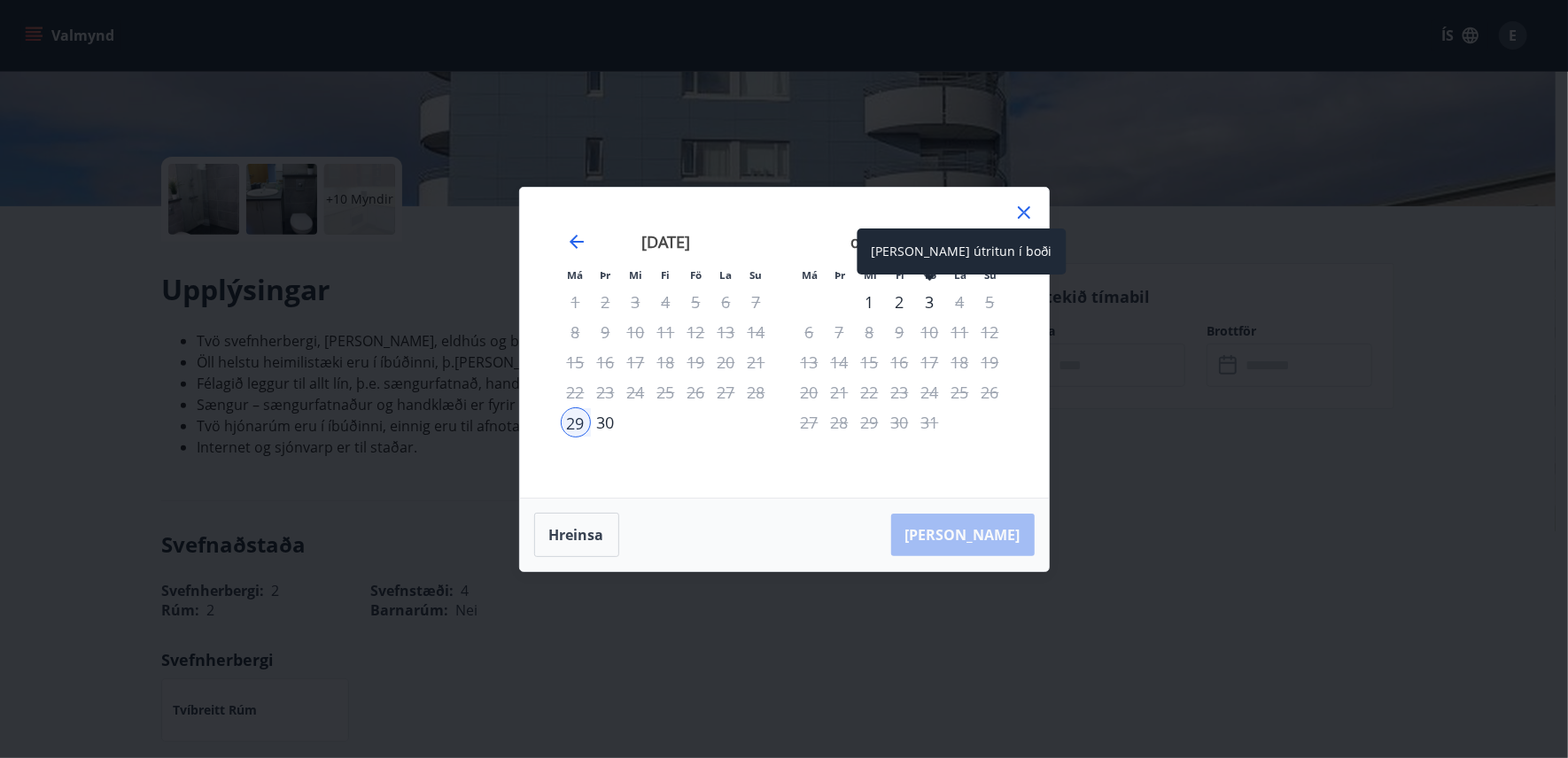
click at [927, 299] on div "3" at bounding box center [929, 302] width 30 height 30
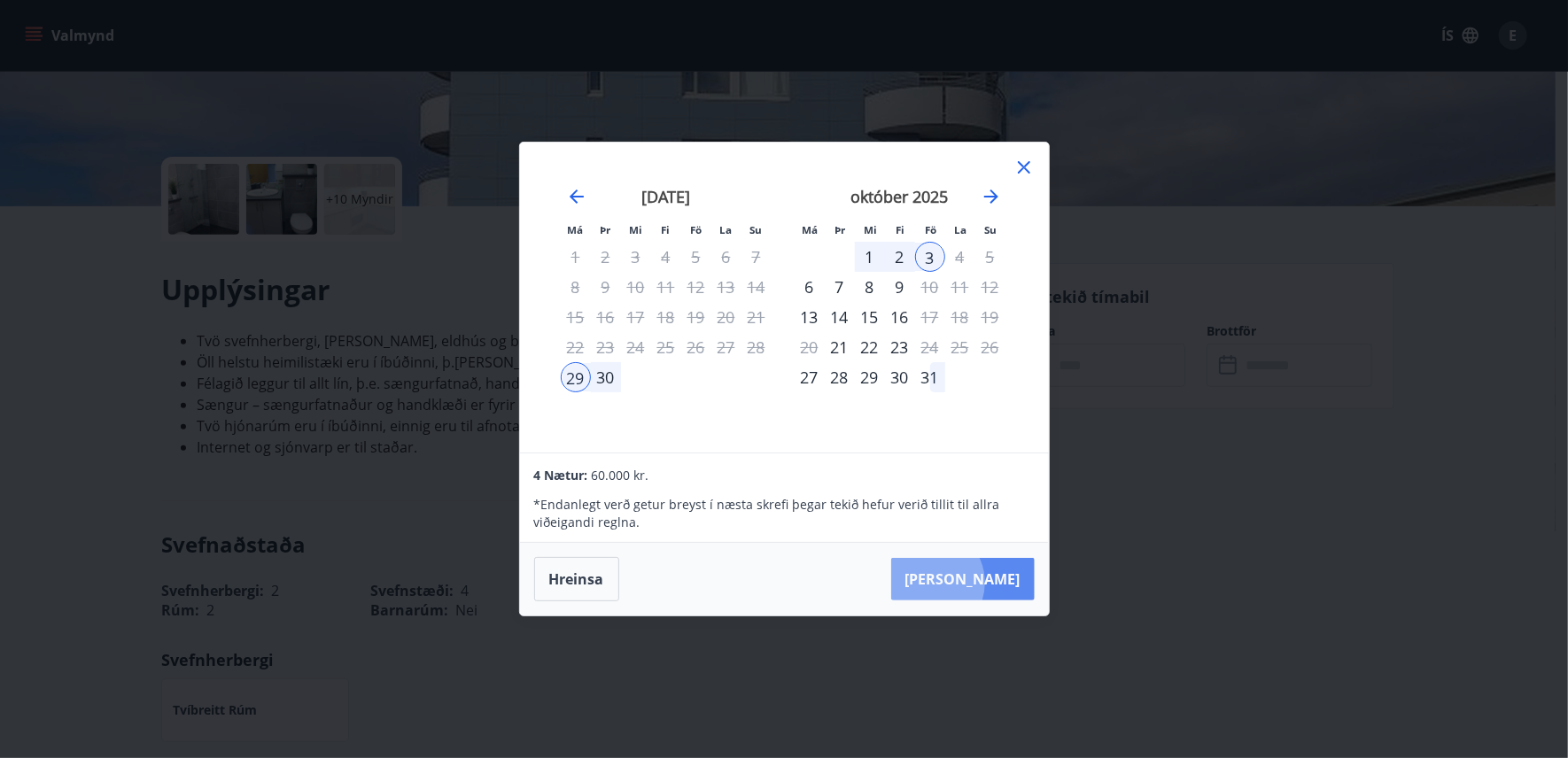
click at [984, 583] on button "[PERSON_NAME]" at bounding box center [963, 579] width 144 height 43
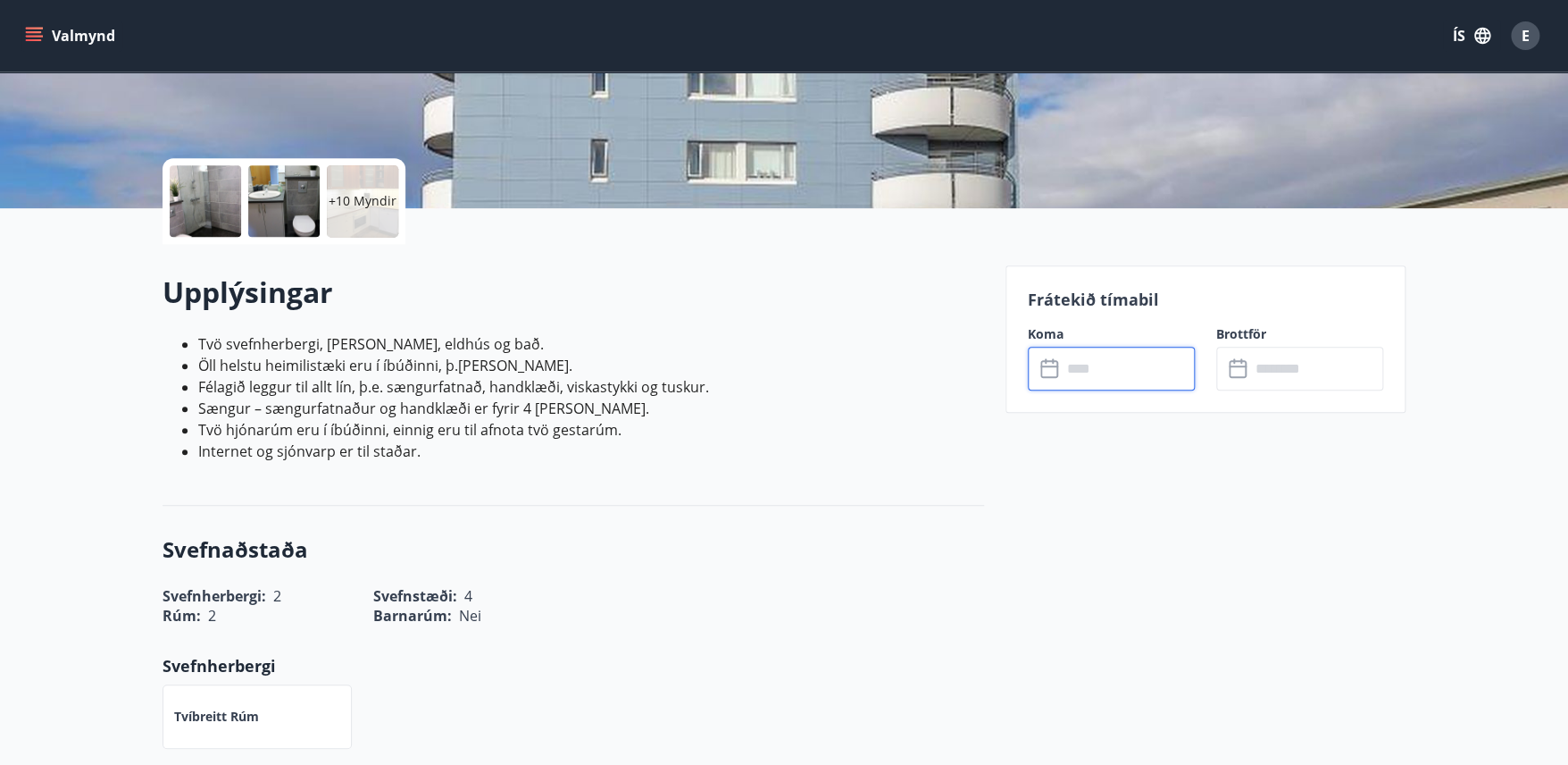
type input "******"
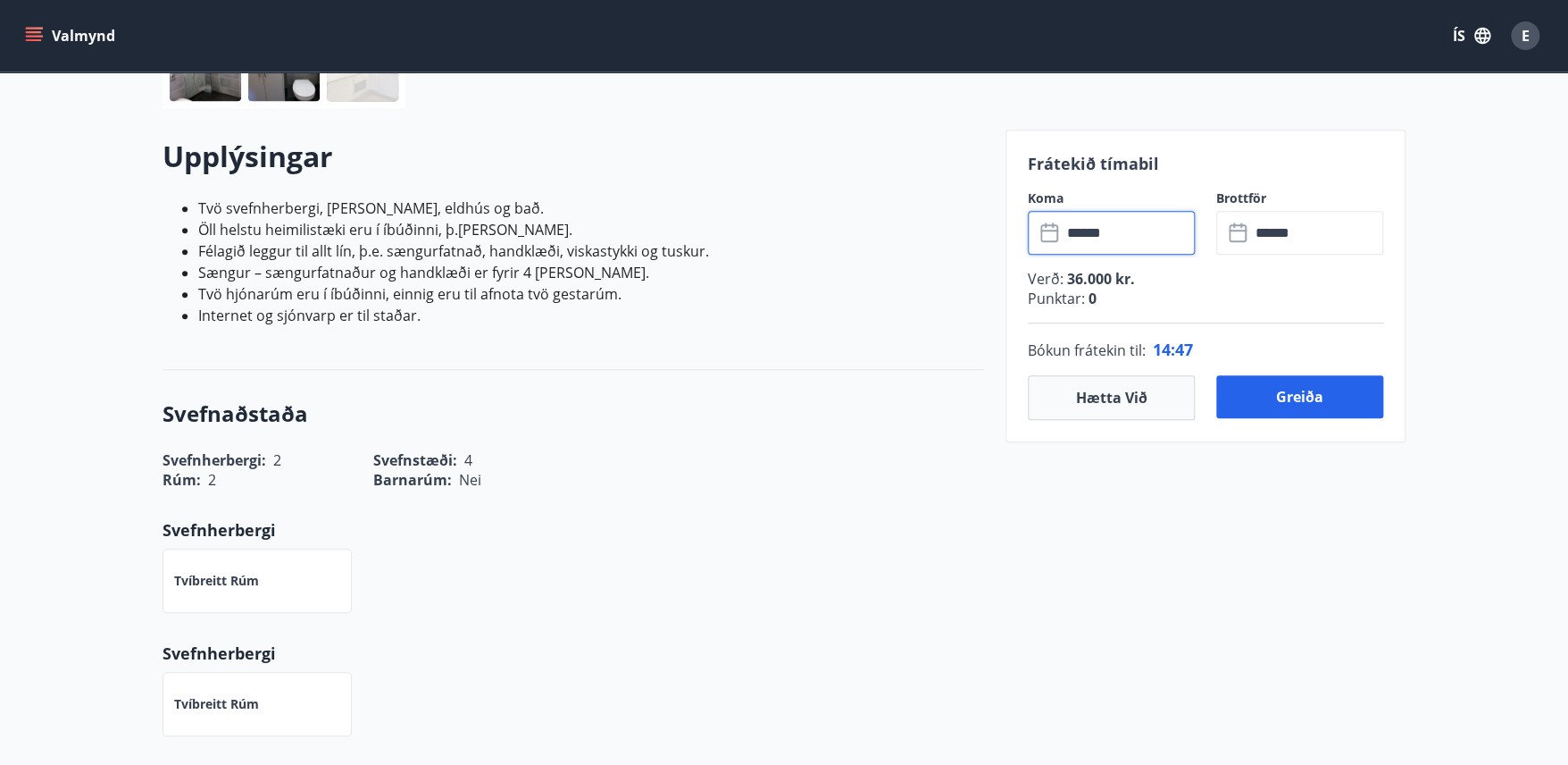
scroll to position [461, 0]
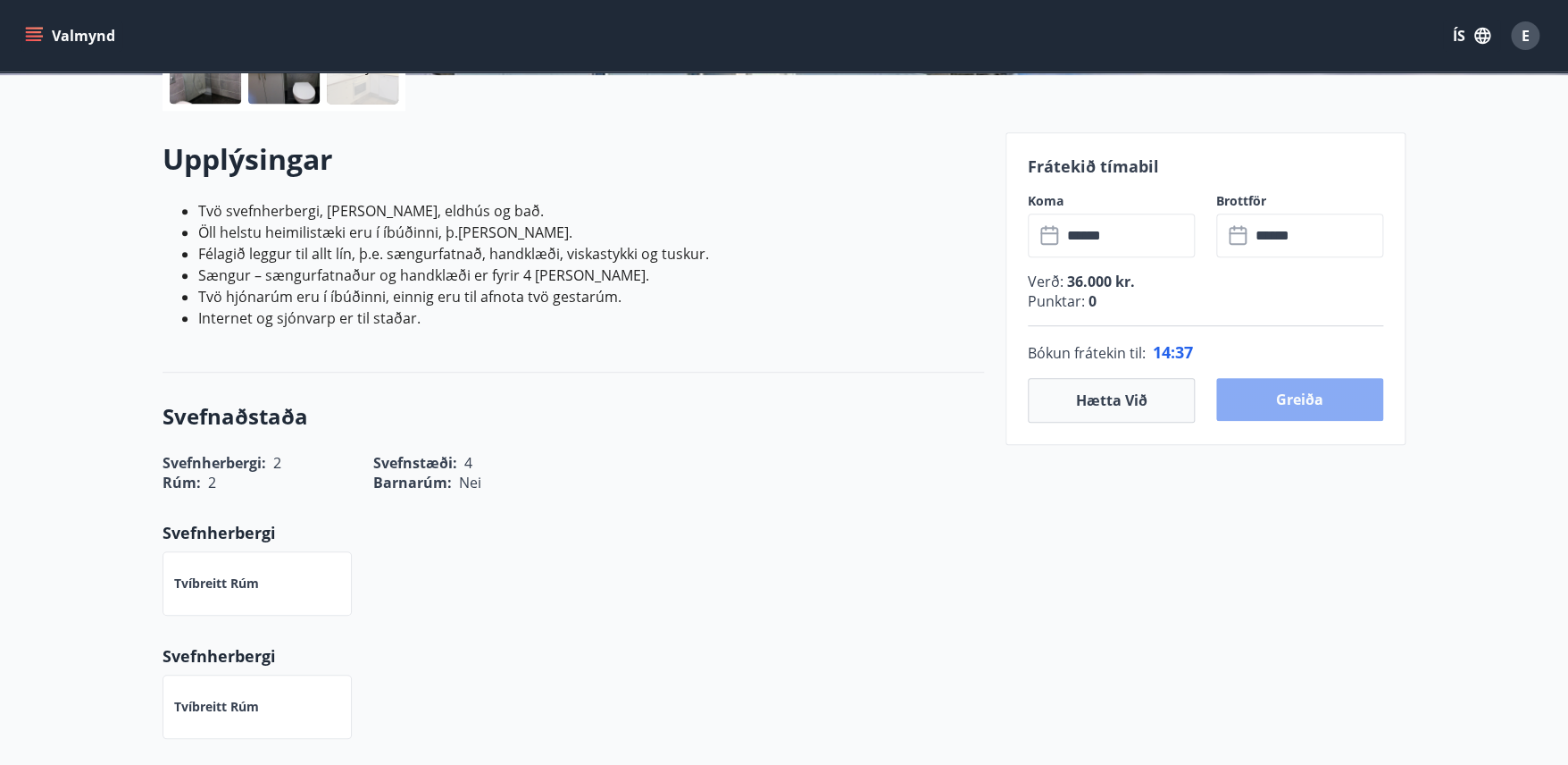
click at [1304, 402] on button "Greiða" at bounding box center [1299, 400] width 167 height 43
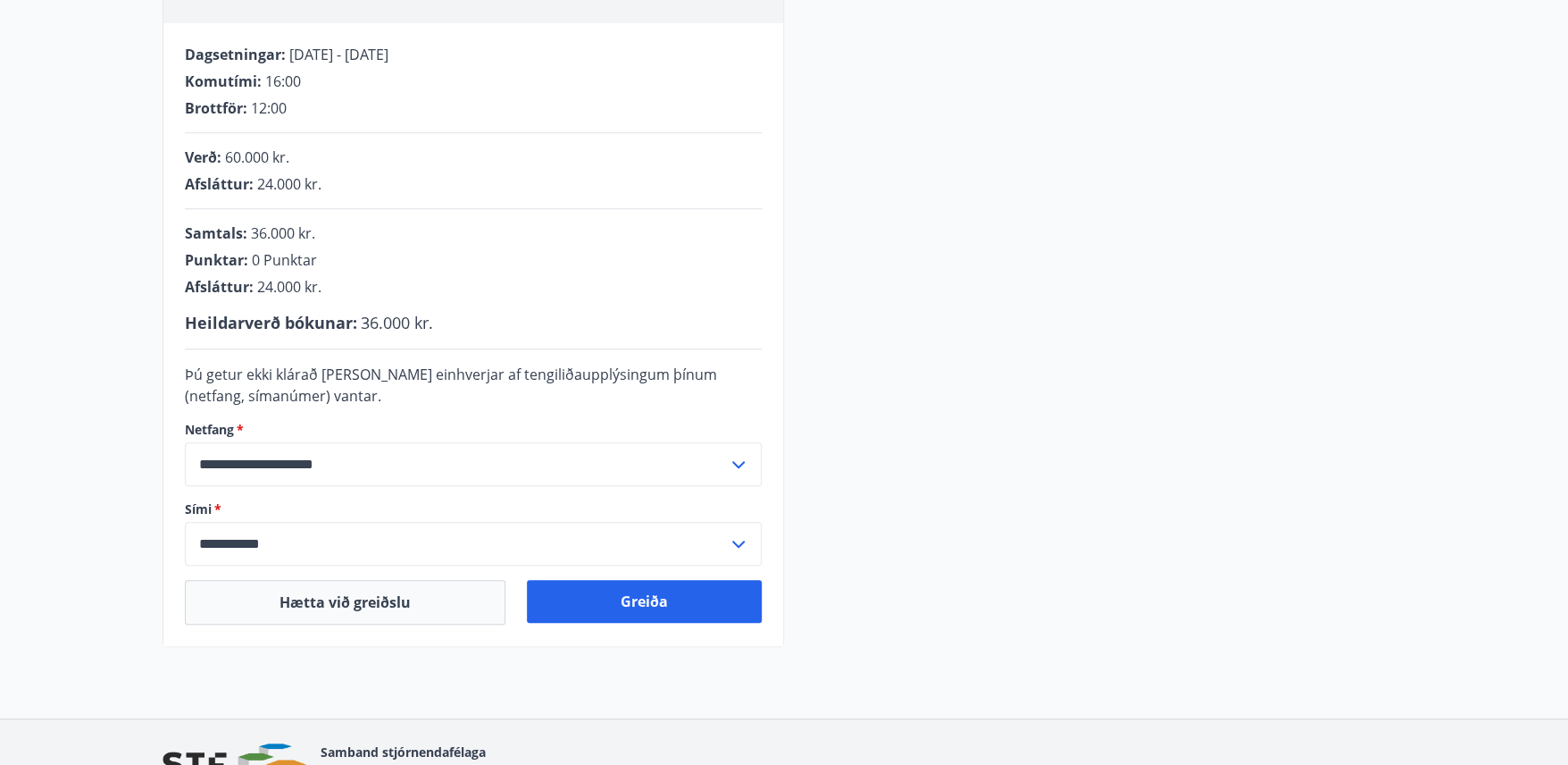
scroll to position [442, 0]
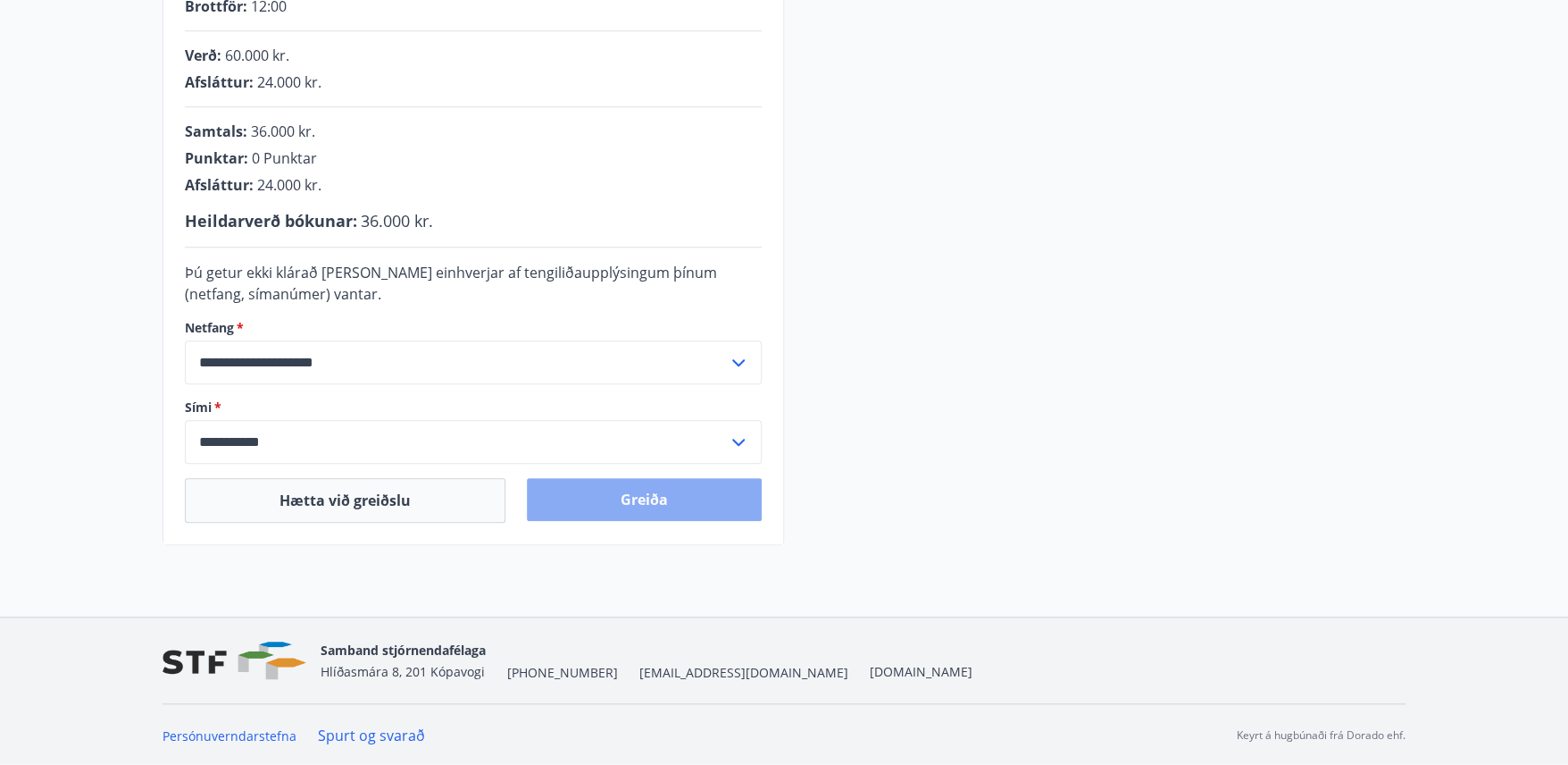
click at [652, 496] on button "Greiða" at bounding box center [644, 499] width 235 height 43
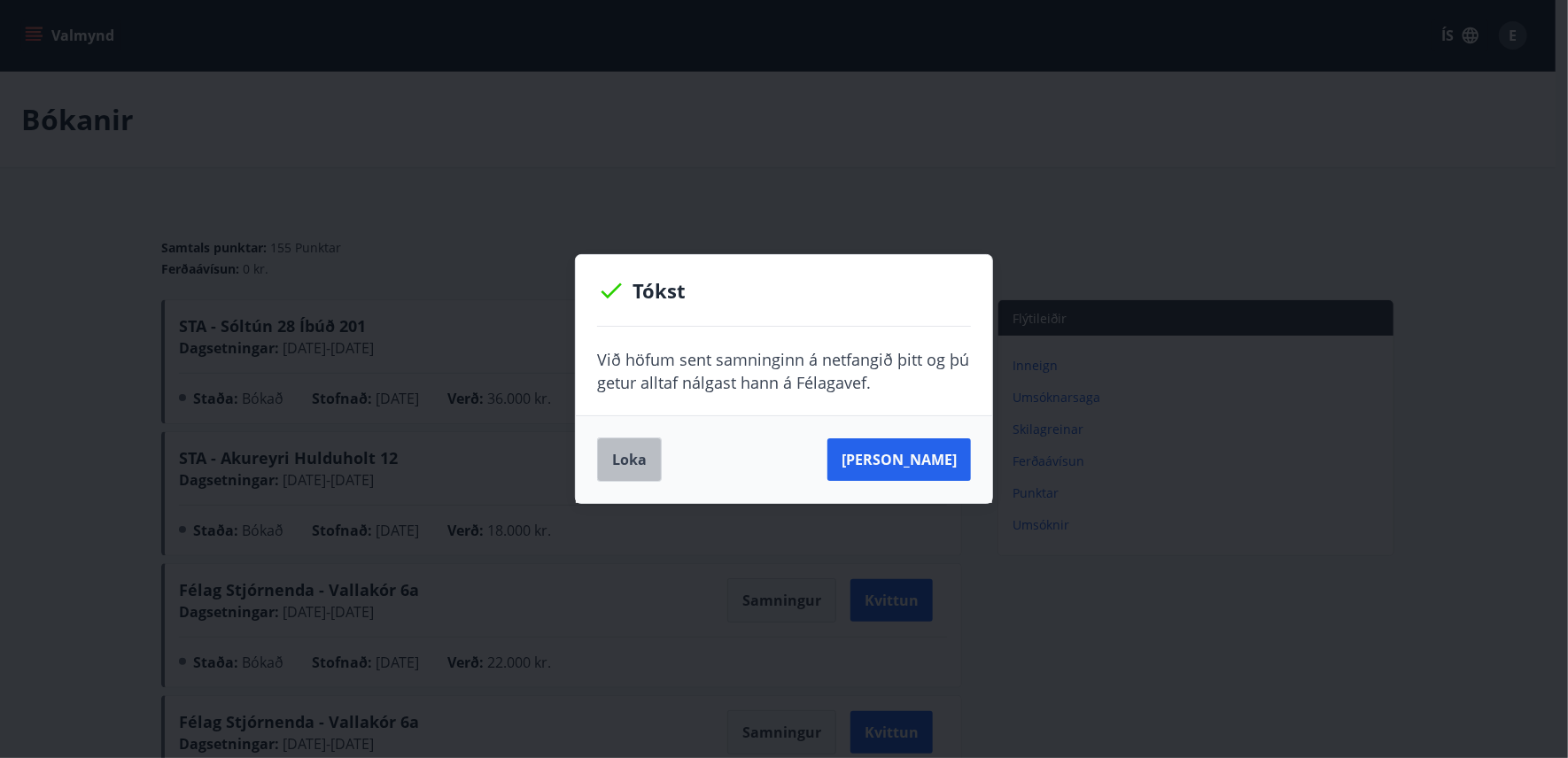
click at [640, 459] on button "Loka" at bounding box center [629, 459] width 65 height 45
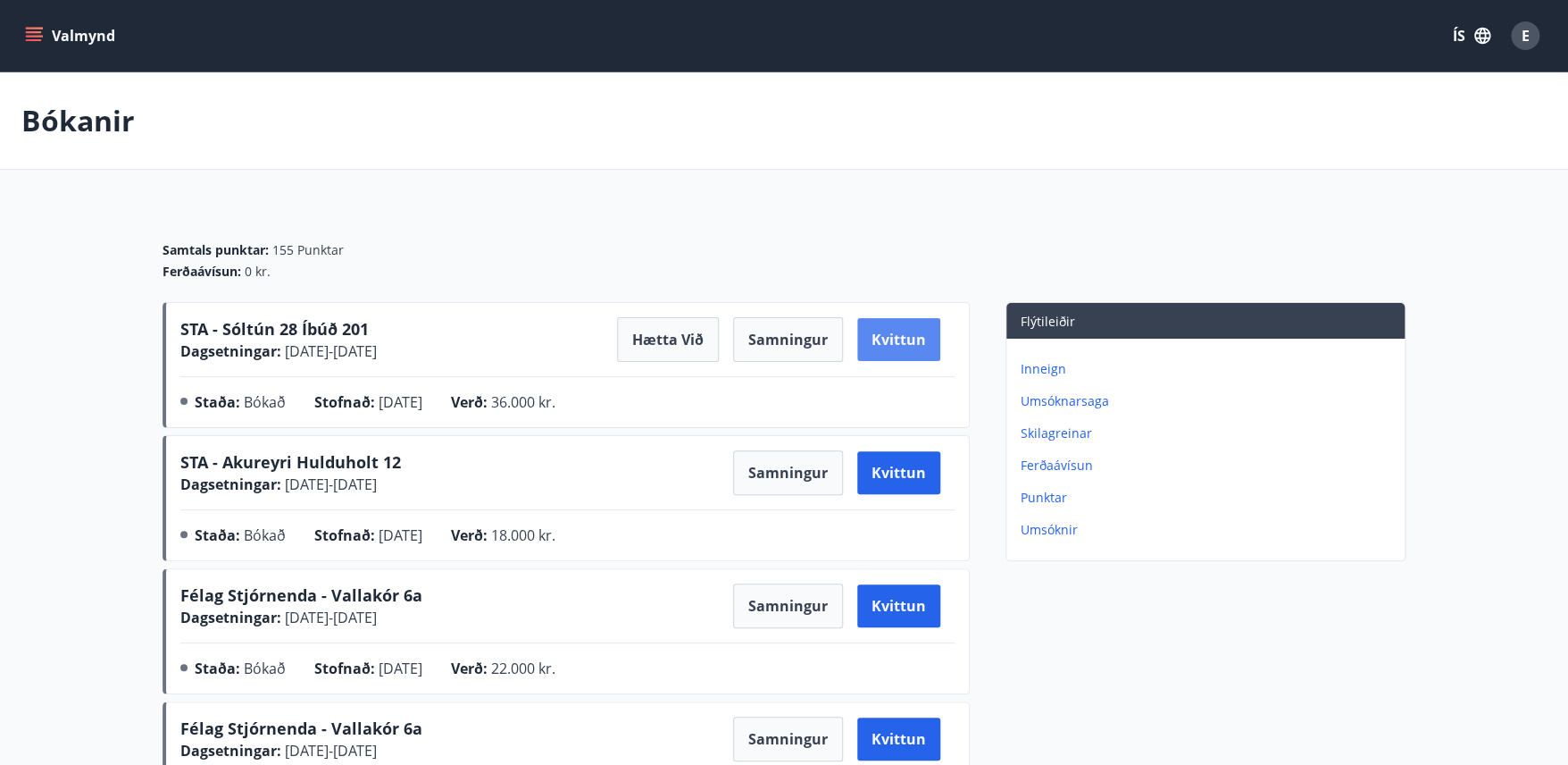
click at [895, 339] on button "Kvittun" at bounding box center [899, 340] width 83 height 43
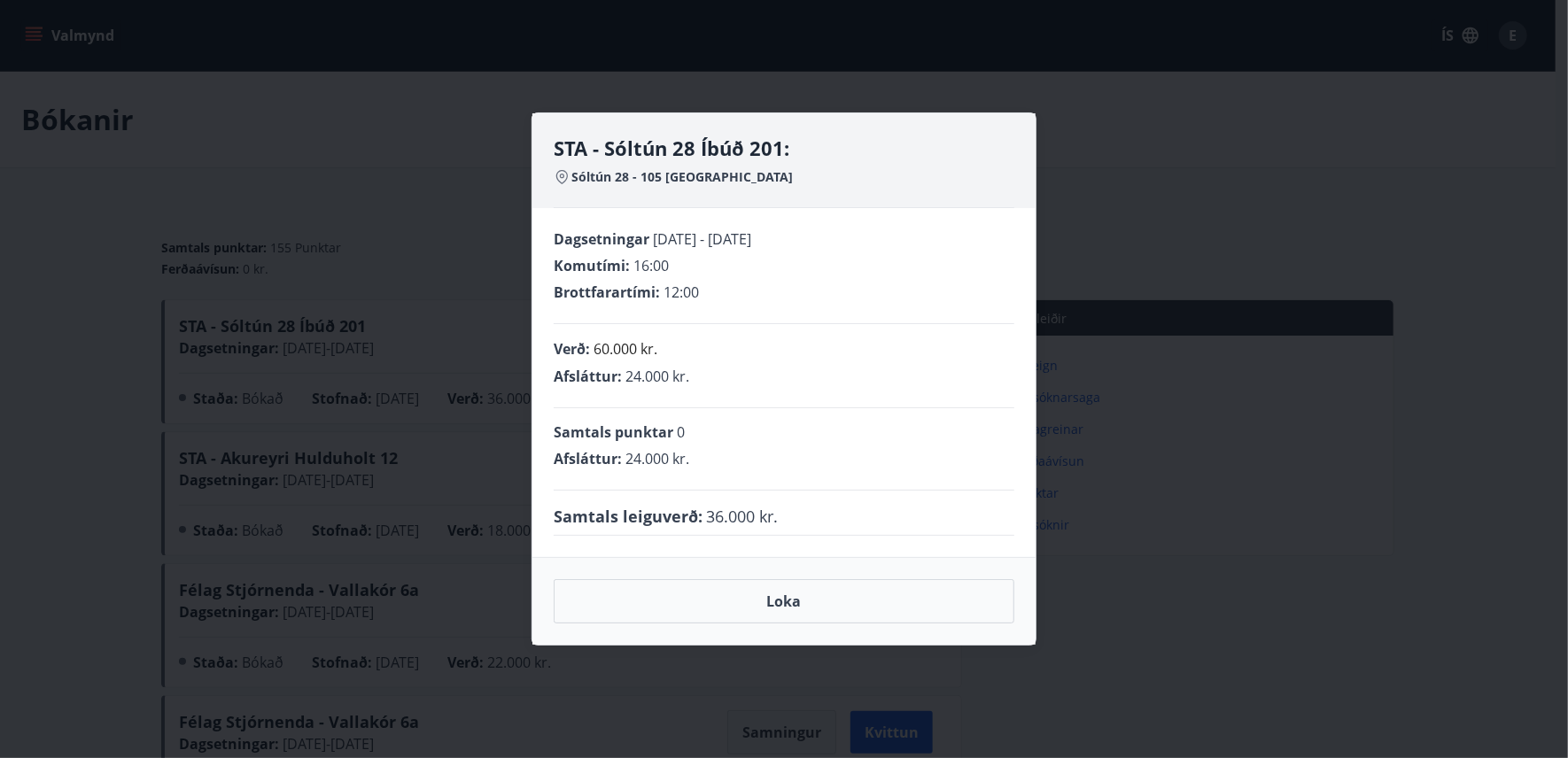
click at [1167, 231] on div "STA - Sóltún 28 Íbúð 201: Sóltún 28 - 105 Reykjavík Dagsetningar 29.09.2025 - 0…" at bounding box center [784, 379] width 1568 height 758
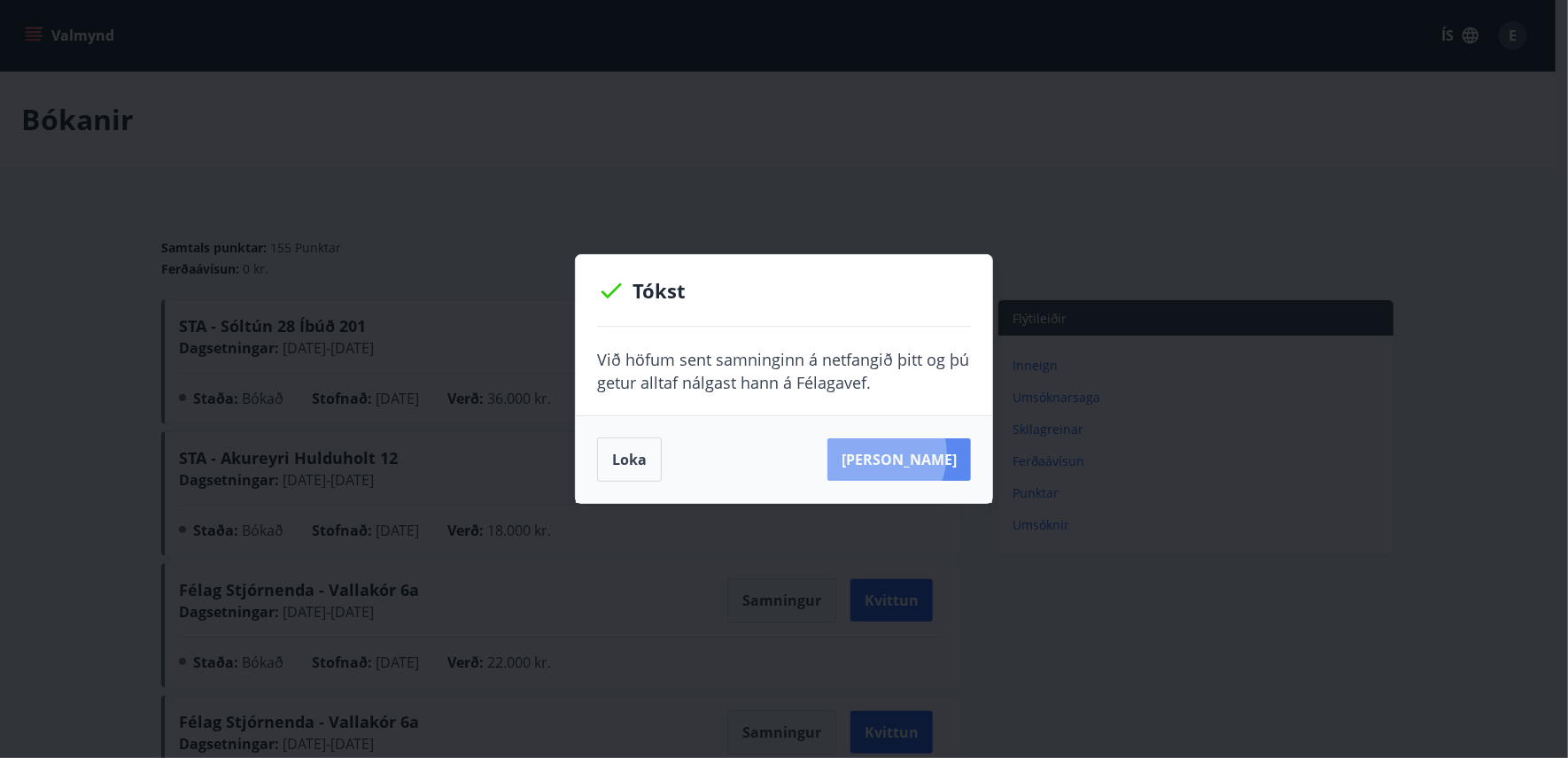
click at [901, 454] on button "Sjá samning" at bounding box center [899, 459] width 144 height 43
click at [643, 456] on button "Loka" at bounding box center [629, 459] width 65 height 45
